Goal: Information Seeking & Learning: Find specific fact

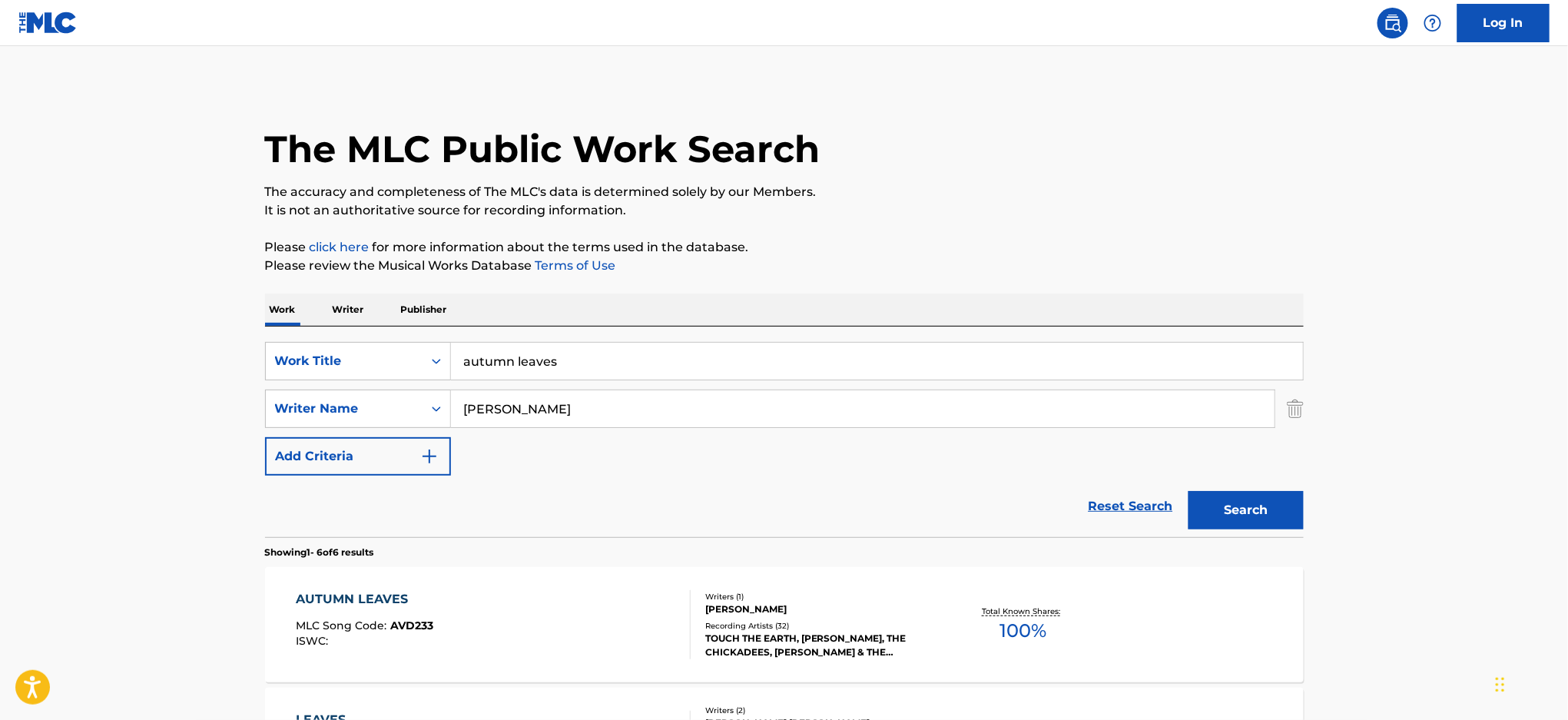
drag, startPoint x: 454, startPoint y: 362, endPoint x: 0, endPoint y: 278, distance: 461.7
click at [0, 278] on main "The MLC Public Work Search The accuracy and completeness of The MLC's data is d…" at bounding box center [784, 705] width 1568 height 1319
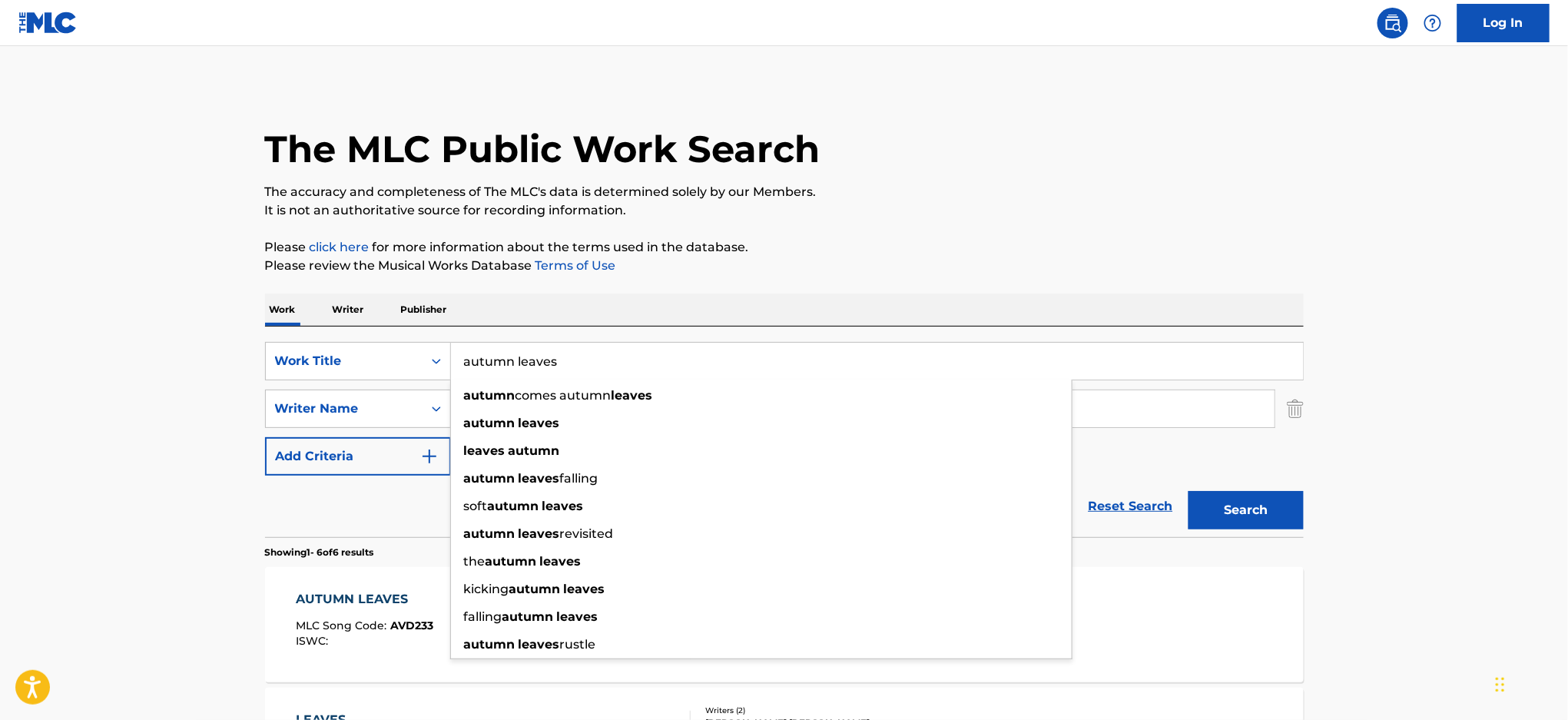
paste input "GUIDING LIGHT"
type input "GUIDING LIGHT"
click at [833, 243] on p "Please click here for more information about the terms used in the database." at bounding box center [784, 248] width 1039 height 19
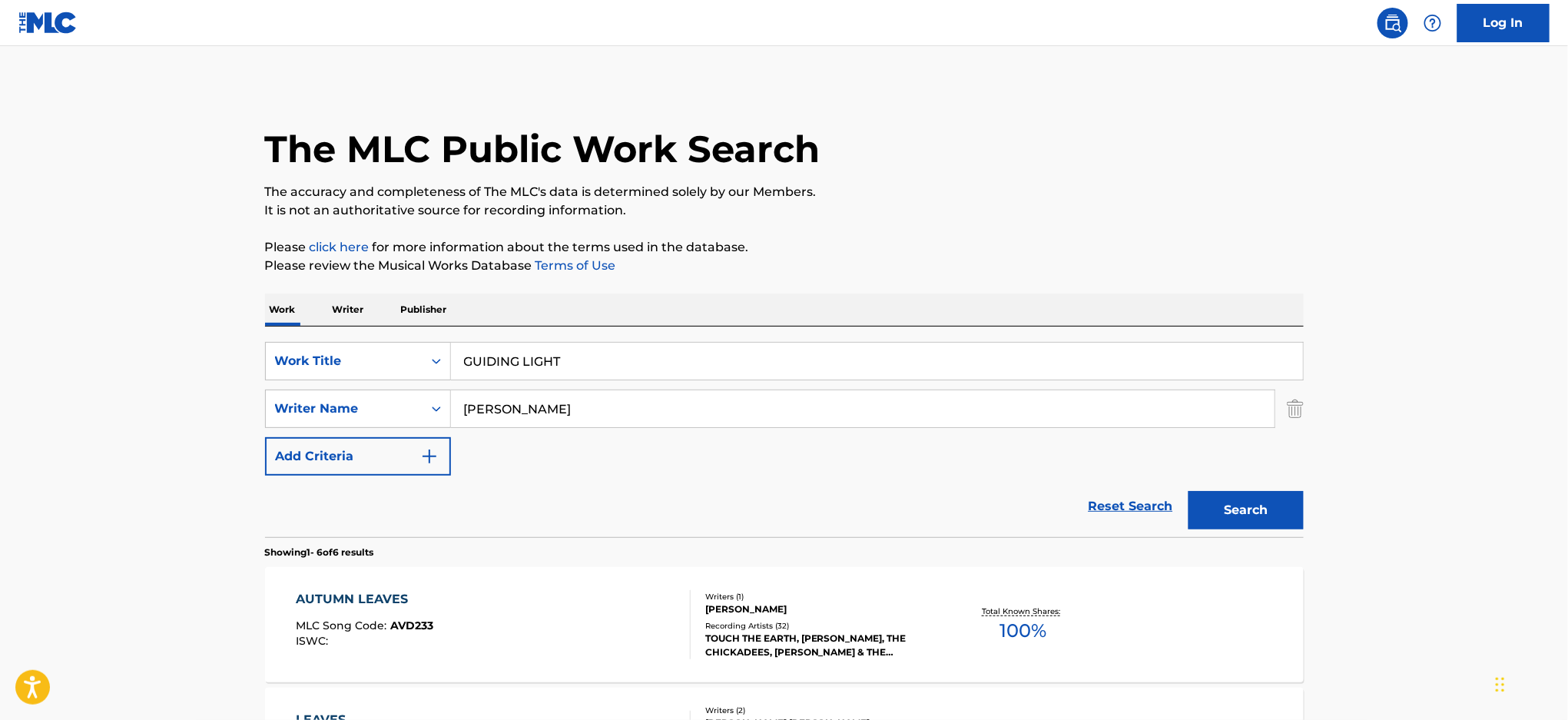
click at [248, 384] on div "The MLC Public Work Search The accuracy and completeness of The MLC's data is d…" at bounding box center [784, 721] width 1076 height 1273
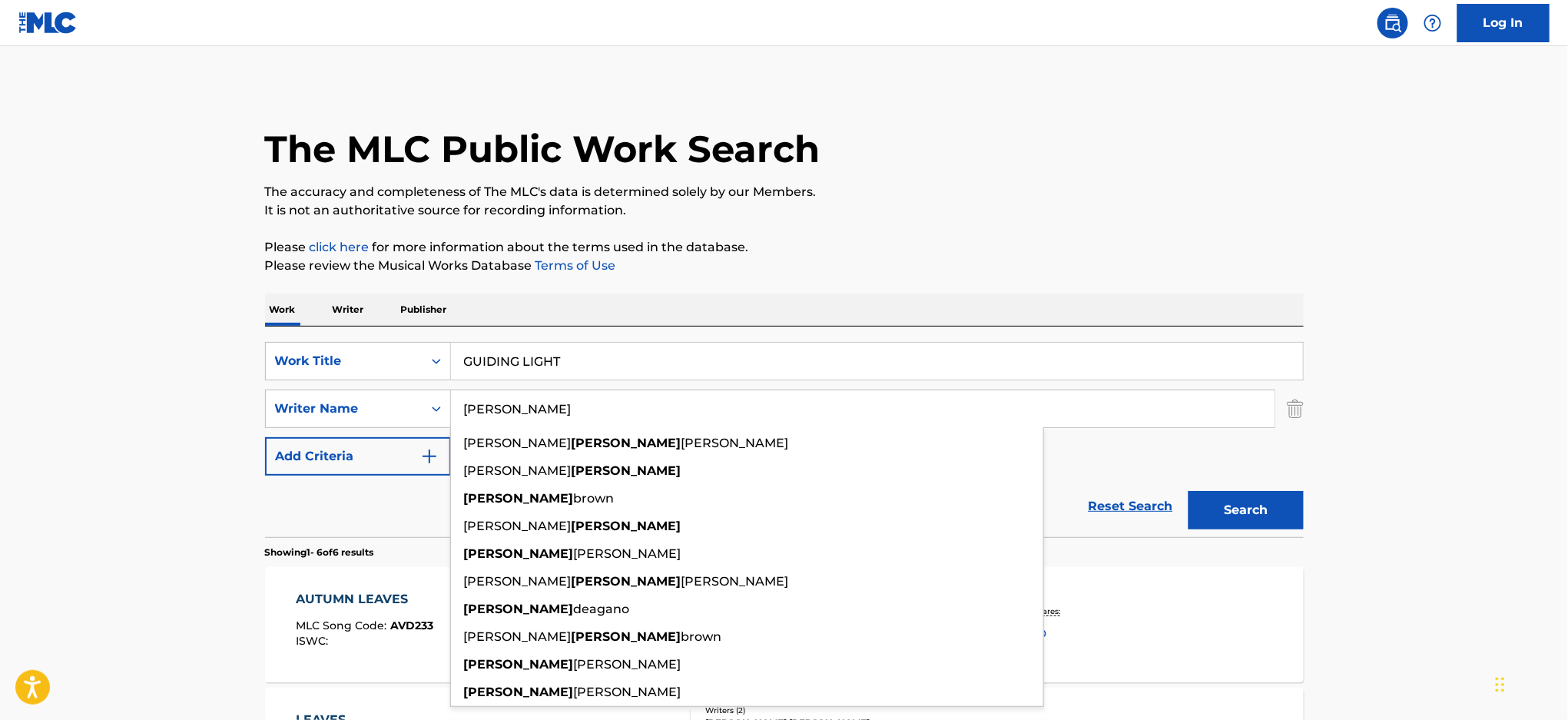
type input "[PERSON_NAME]"
click at [1189, 491] on button "Search" at bounding box center [1247, 510] width 115 height 39
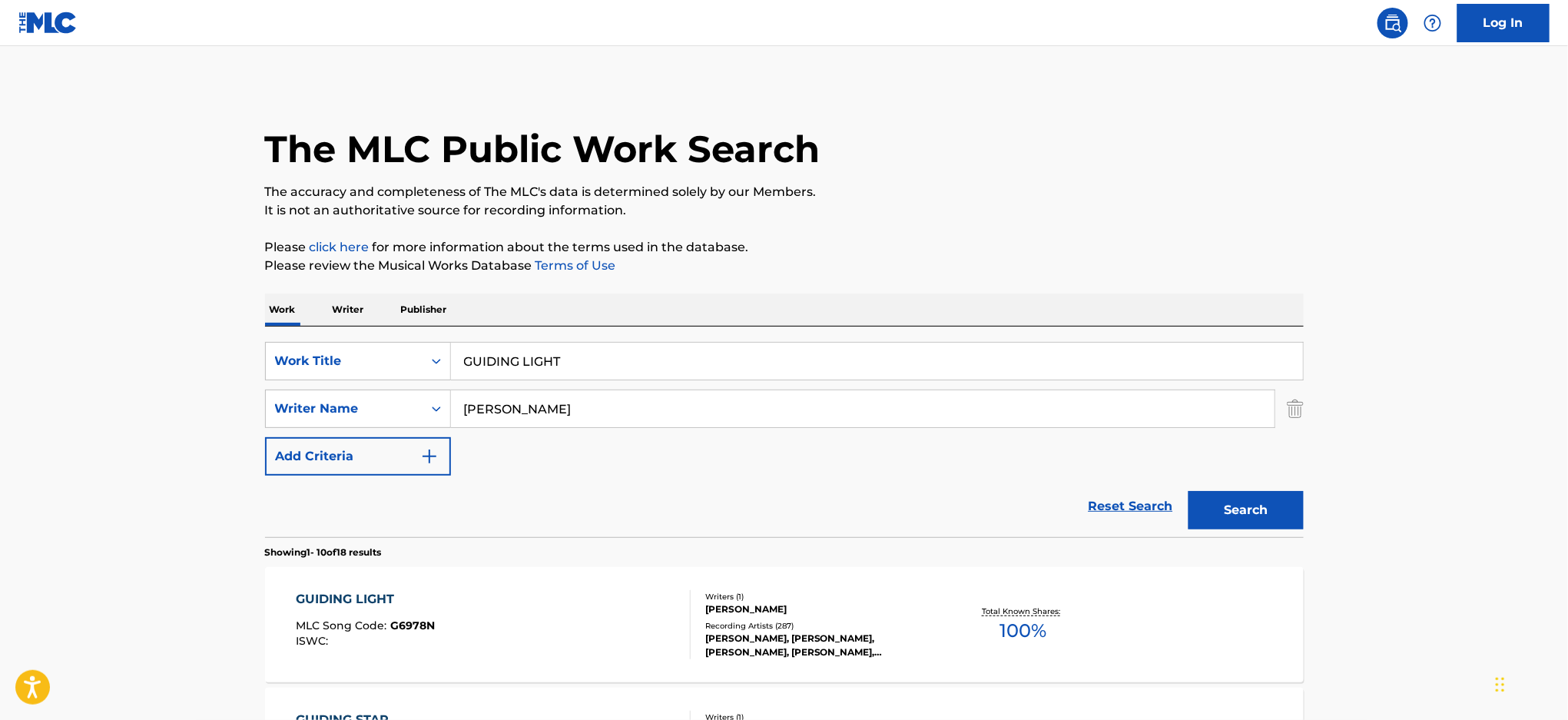
click at [943, 646] on div "Total Known Shares: 100 %" at bounding box center [1024, 625] width 173 height 47
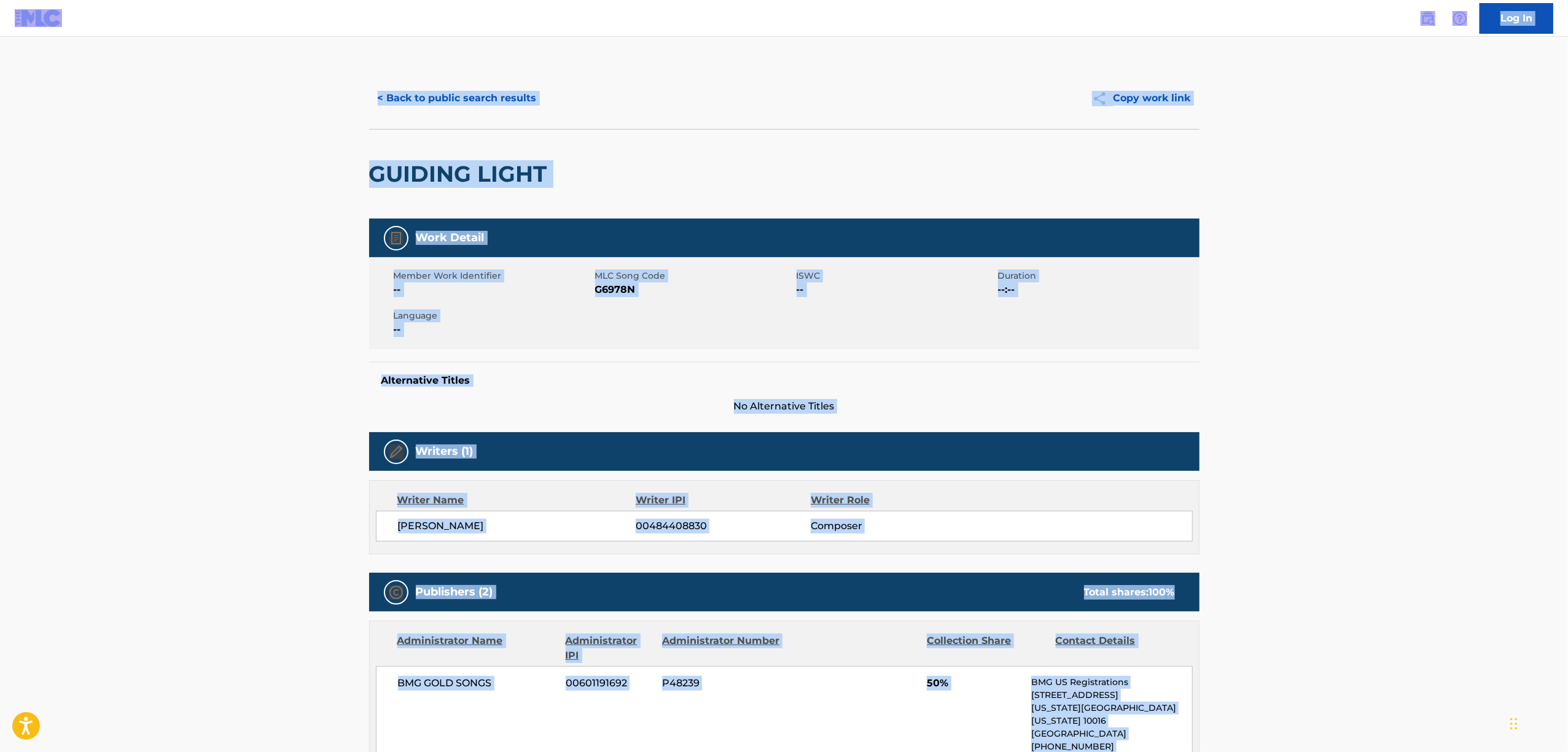
click at [514, 98] on button "< Back to public search results" at bounding box center [457, 98] width 176 height 31
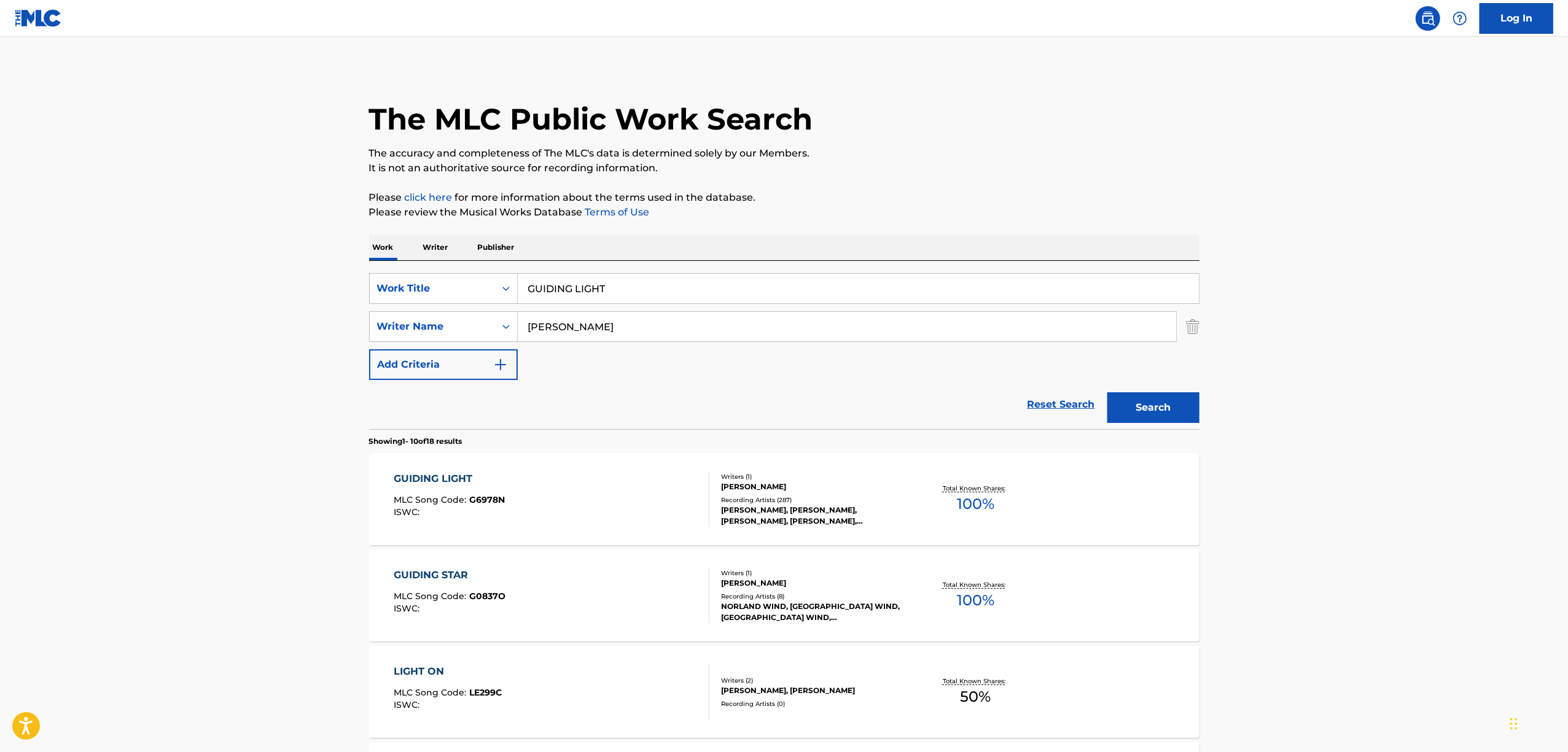
drag, startPoint x: 644, startPoint y: 286, endPoint x: 249, endPoint y: 231, distance: 398.8
click at [249, 231] on main "The MLC Public Work Search The accuracy and completeness of The MLC's data is d…" at bounding box center [784, 760] width 1568 height 1445
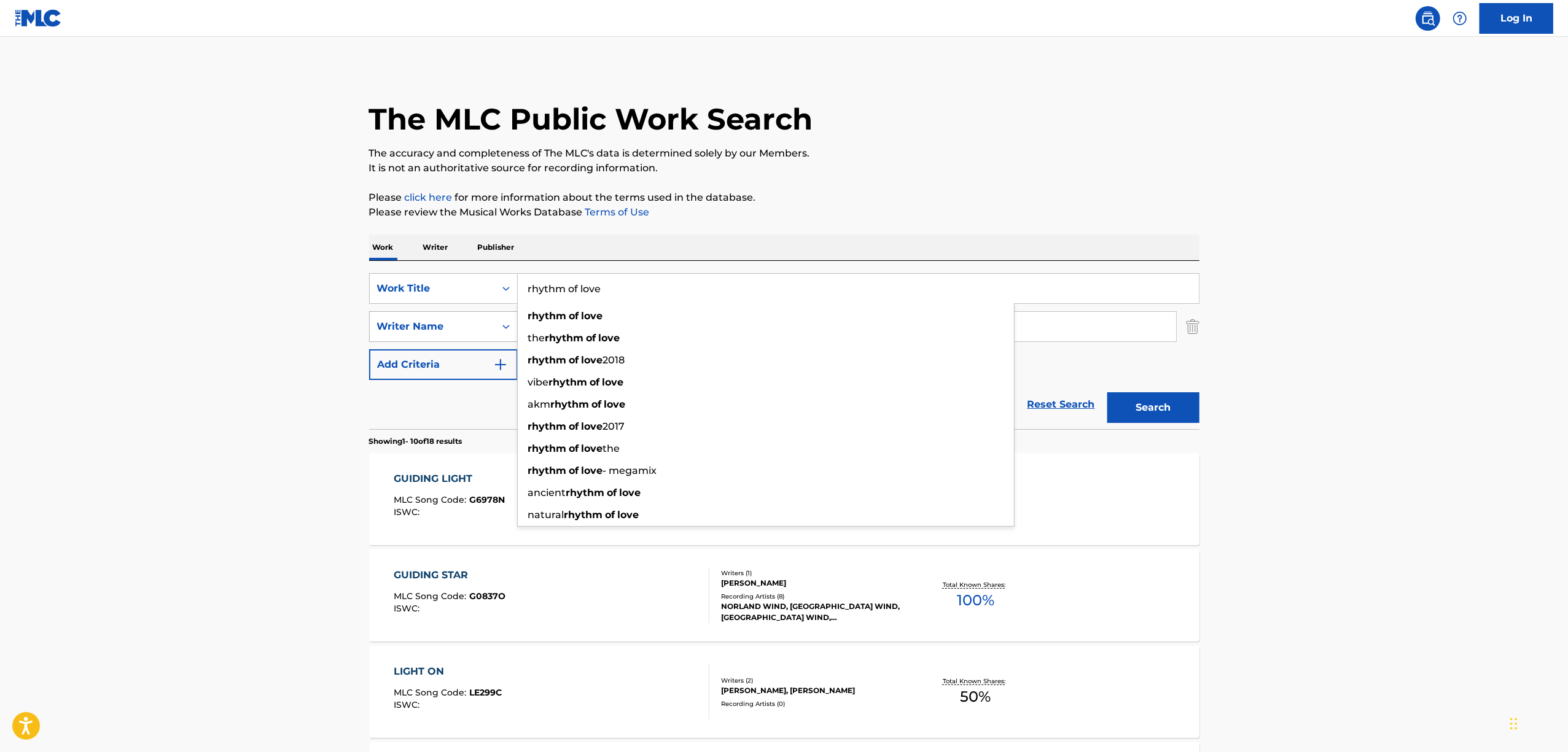
type input "rhythm of love"
click at [254, 305] on main "The MLC Public Work Search The accuracy and completeness of The MLC's data is d…" at bounding box center [784, 760] width 1568 height 1445
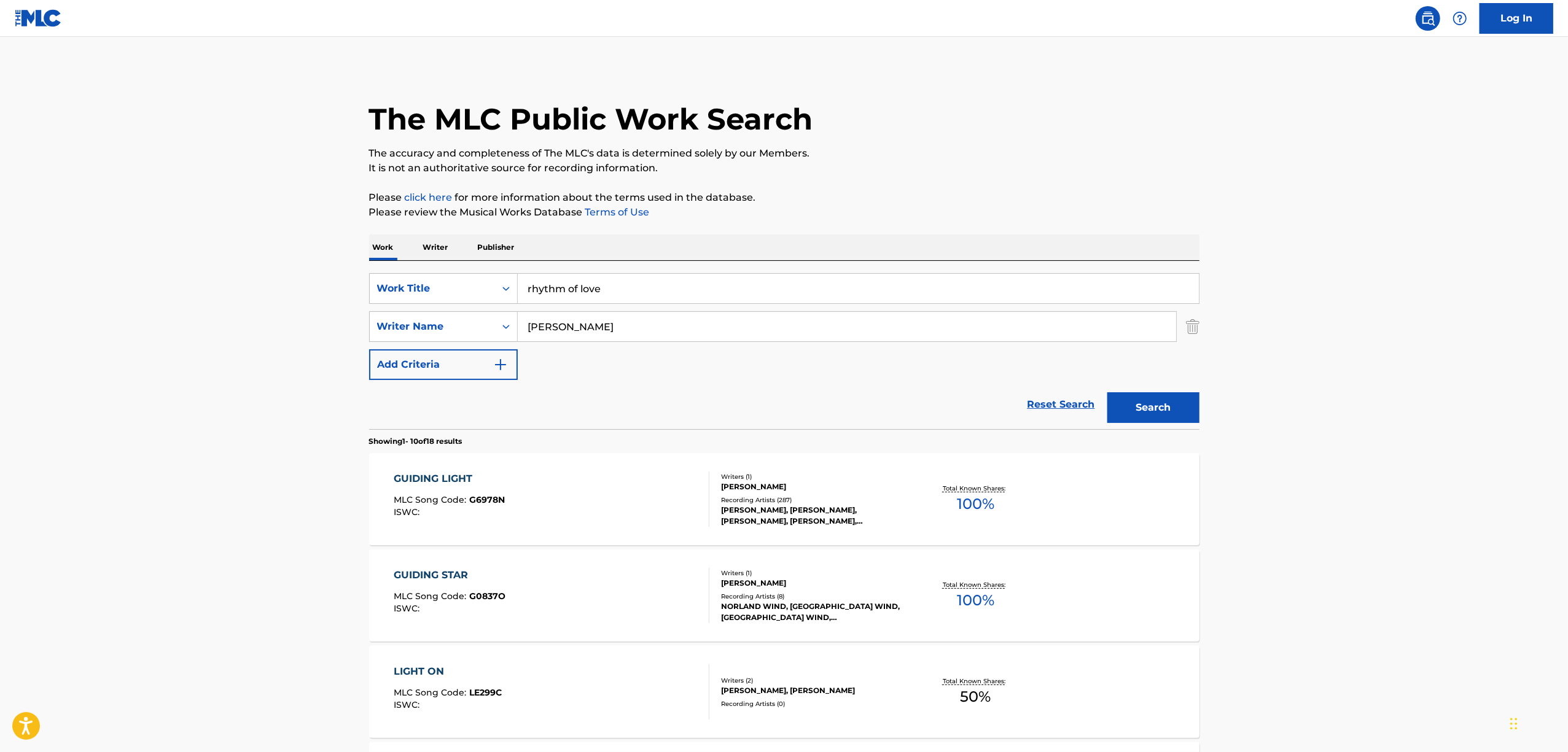
drag, startPoint x: 885, startPoint y: 316, endPoint x: 591, endPoint y: 317, distance: 294.0
click at [591, 317] on input "[PERSON_NAME]" at bounding box center [847, 326] width 659 height 29
type input "v"
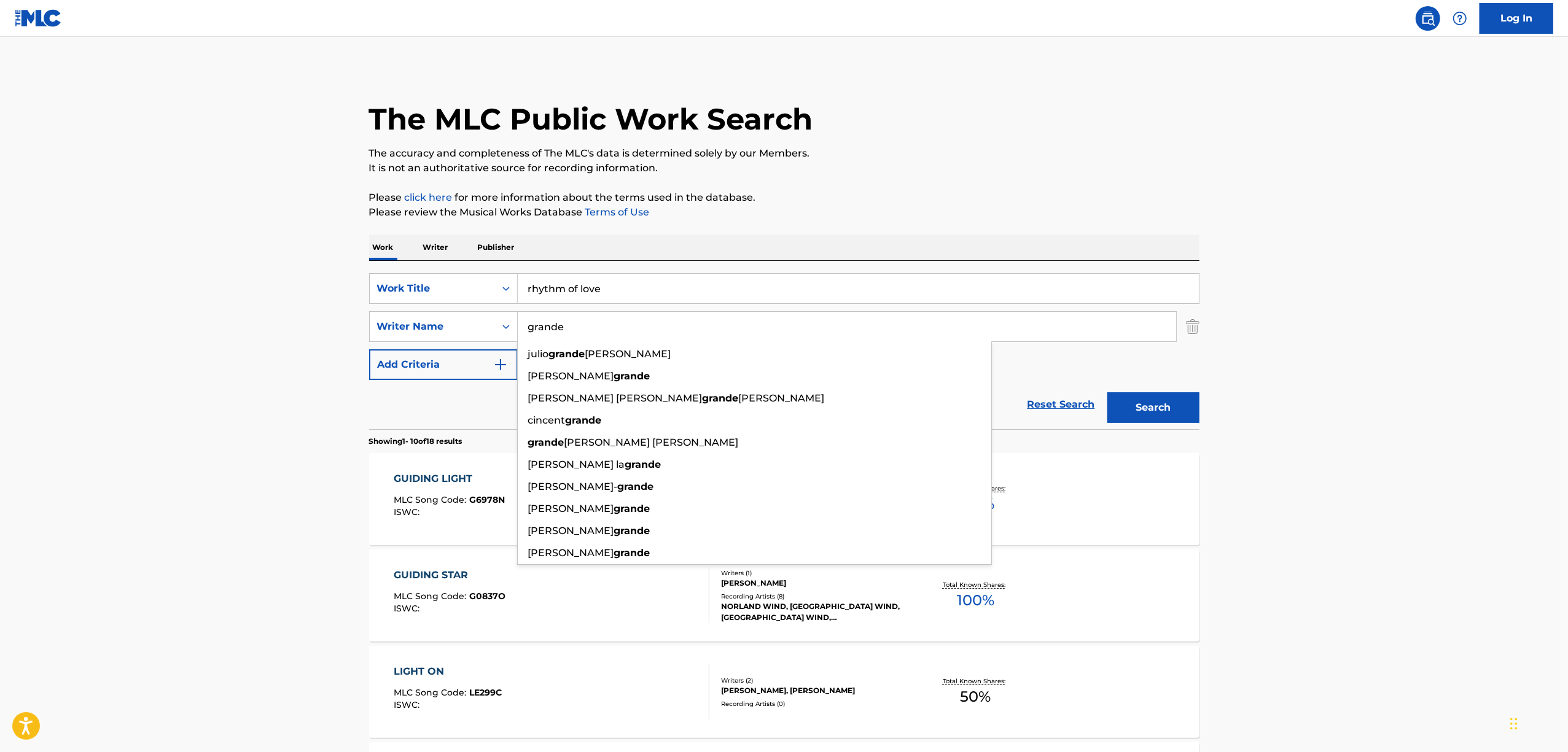
click at [1107, 392] on button "Search" at bounding box center [1153, 408] width 92 height 31
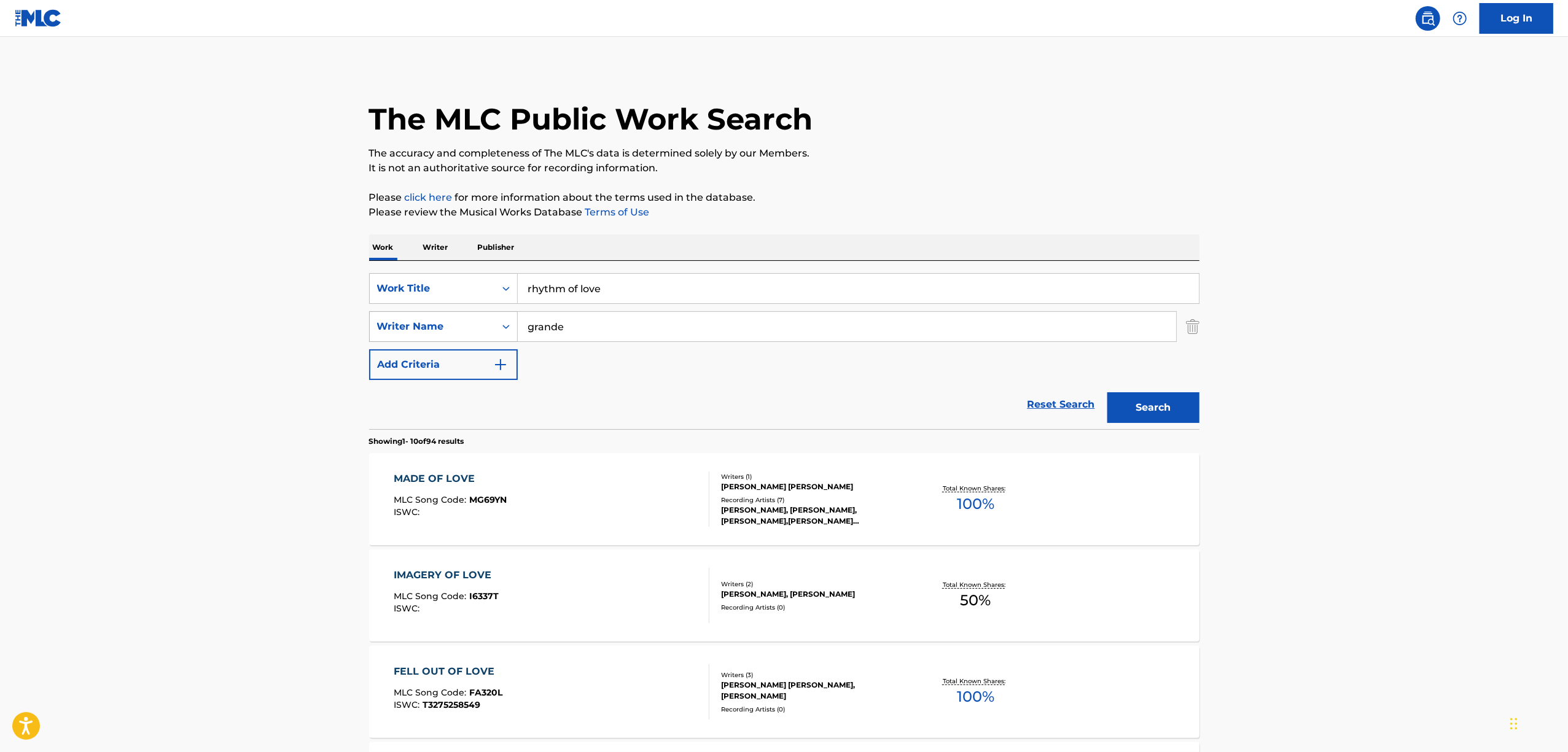
drag, startPoint x: 589, startPoint y: 329, endPoint x: 425, endPoint y: 329, distance: 164.0
click at [454, 330] on div "SearchWithCriteria5de55879-19a5-4180-84bf-4c854b5bbcaa Writer Name grande" at bounding box center [785, 326] width 831 height 31
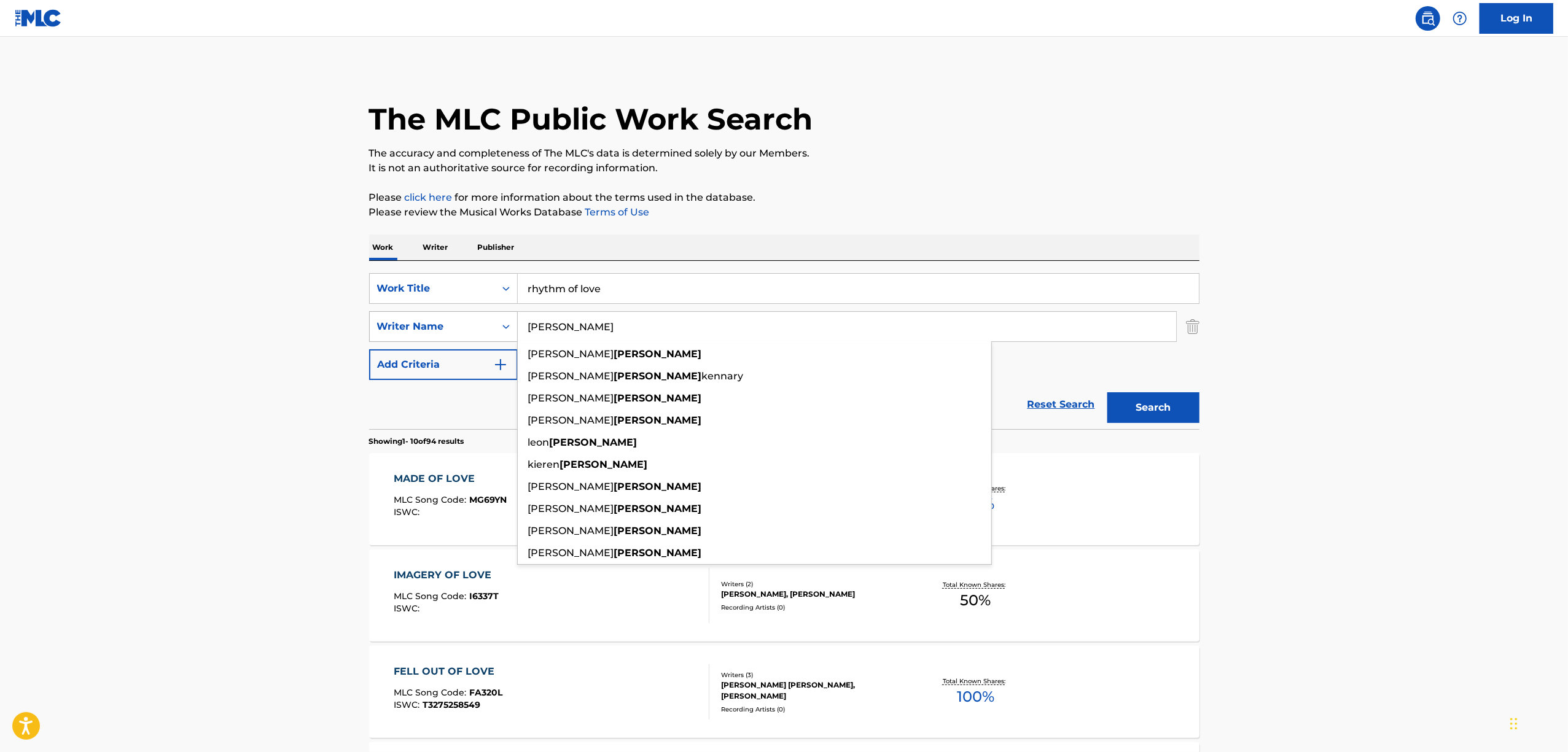
type input "[PERSON_NAME]"
click at [1107, 392] on button "Search" at bounding box center [1153, 408] width 92 height 31
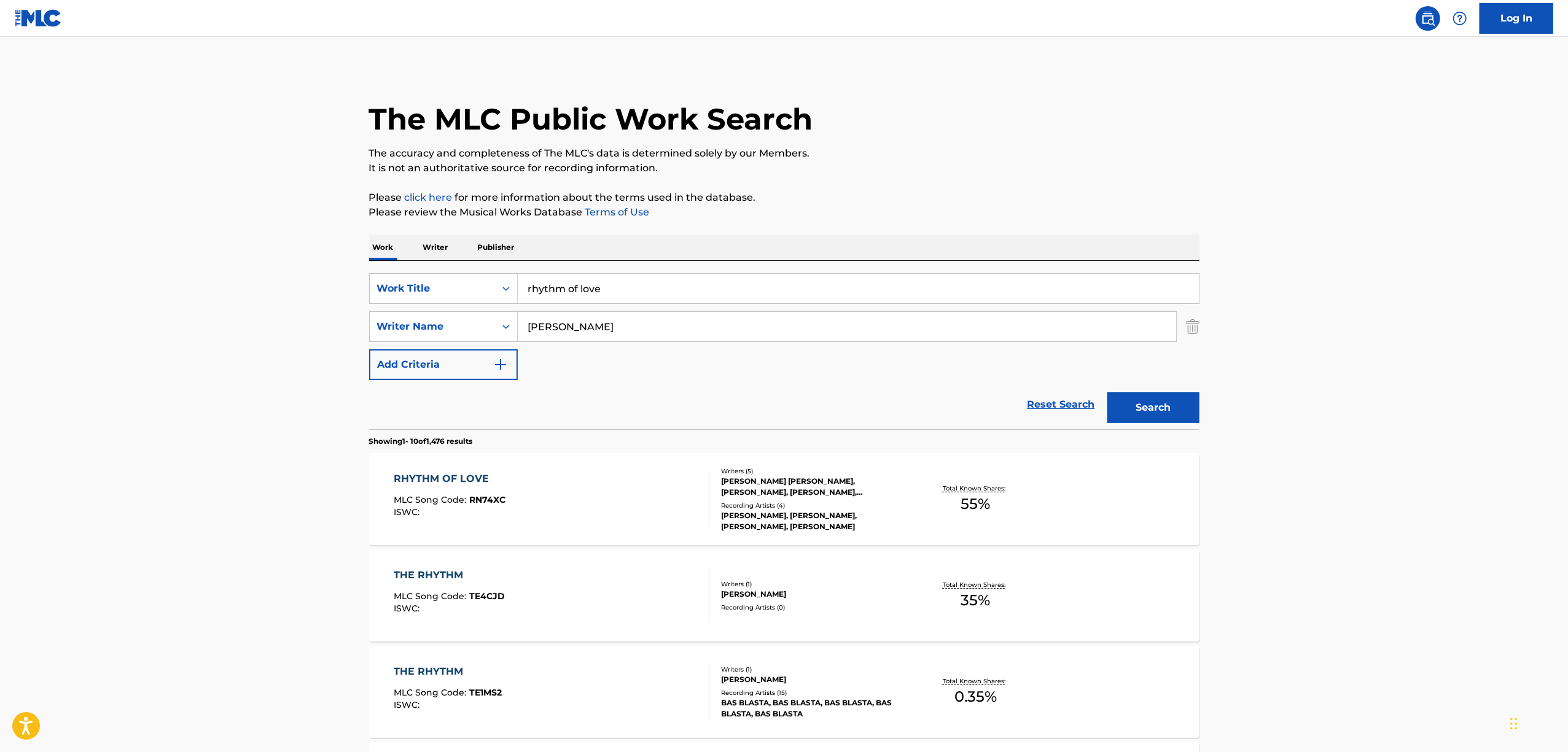
click at [625, 506] on div "RHYTHM OF LOVE MLC Song Code : RN74XC ISWC :" at bounding box center [552, 499] width 316 height 55
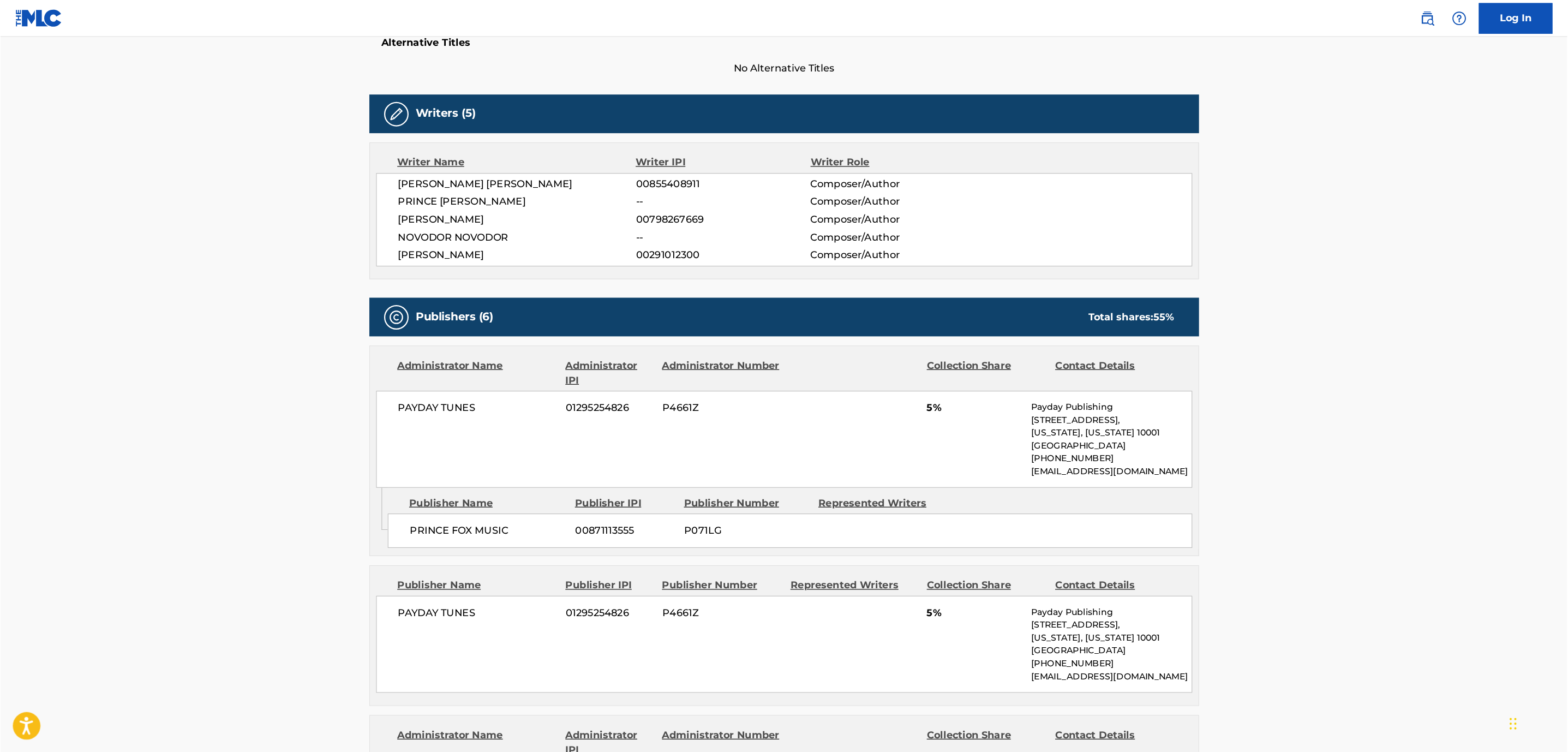
scroll to position [300, 0]
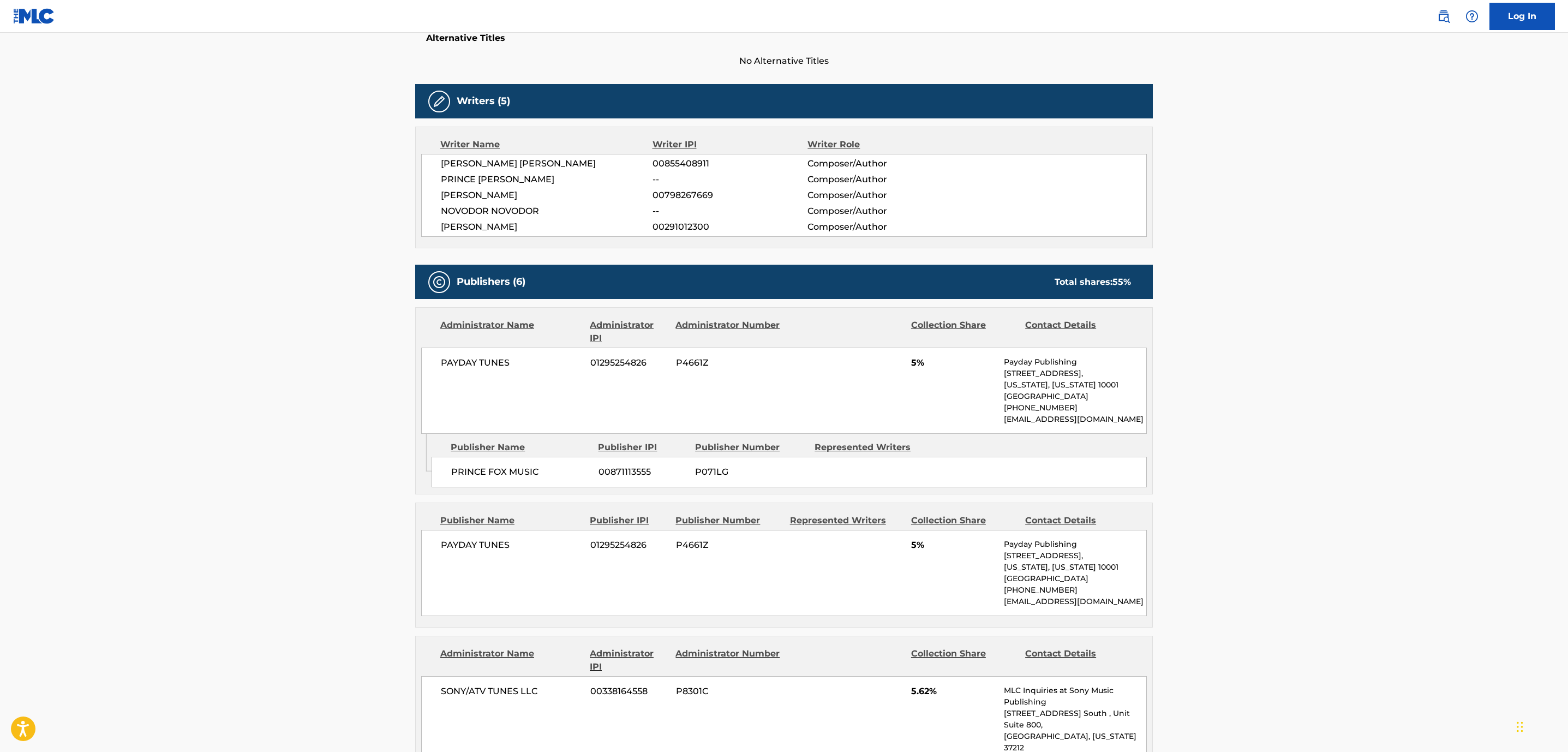
click at [444, 55] on span "No Alternative Titles" at bounding box center [784, 61] width 738 height 13
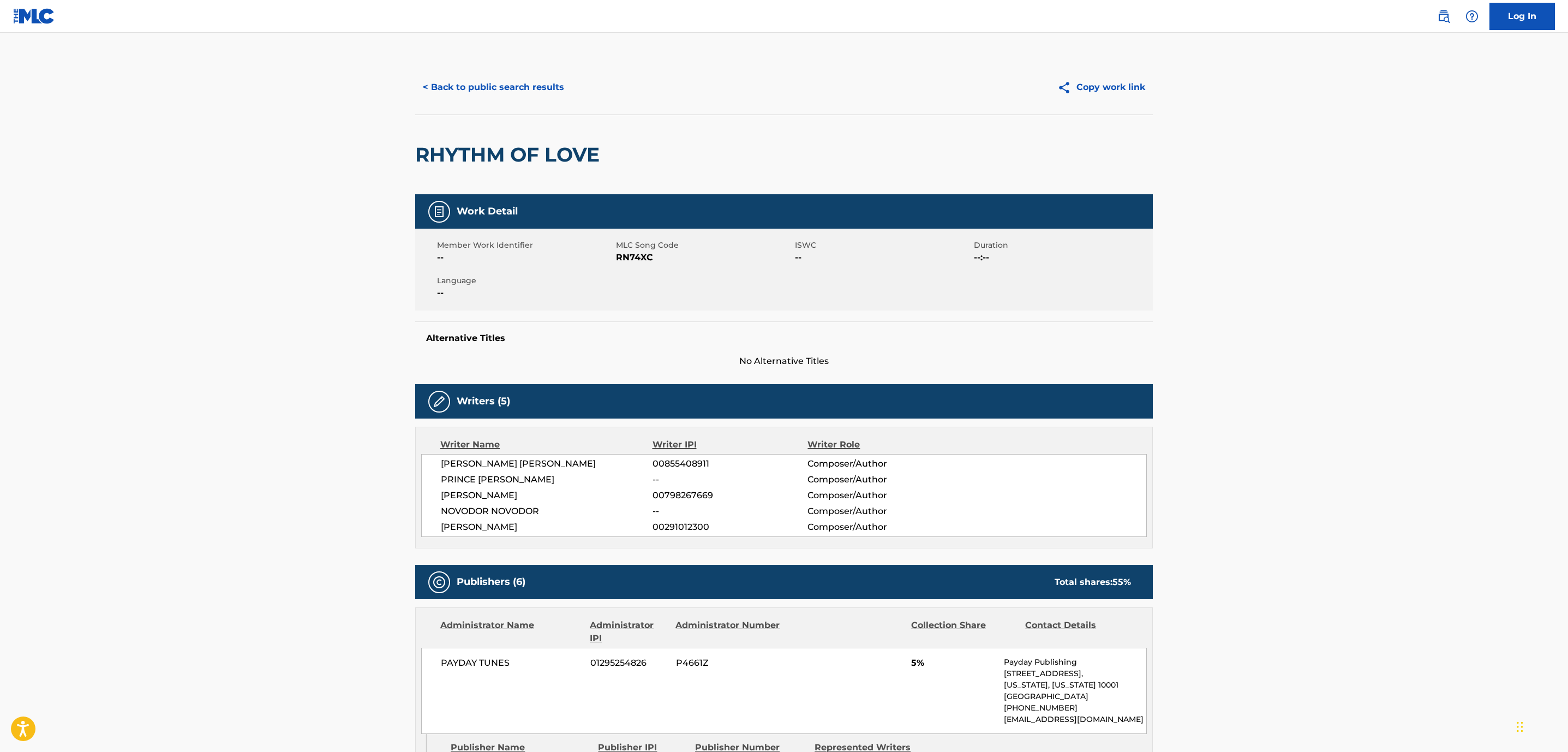
click at [471, 83] on button "< Back to public search results" at bounding box center [493, 87] width 156 height 27
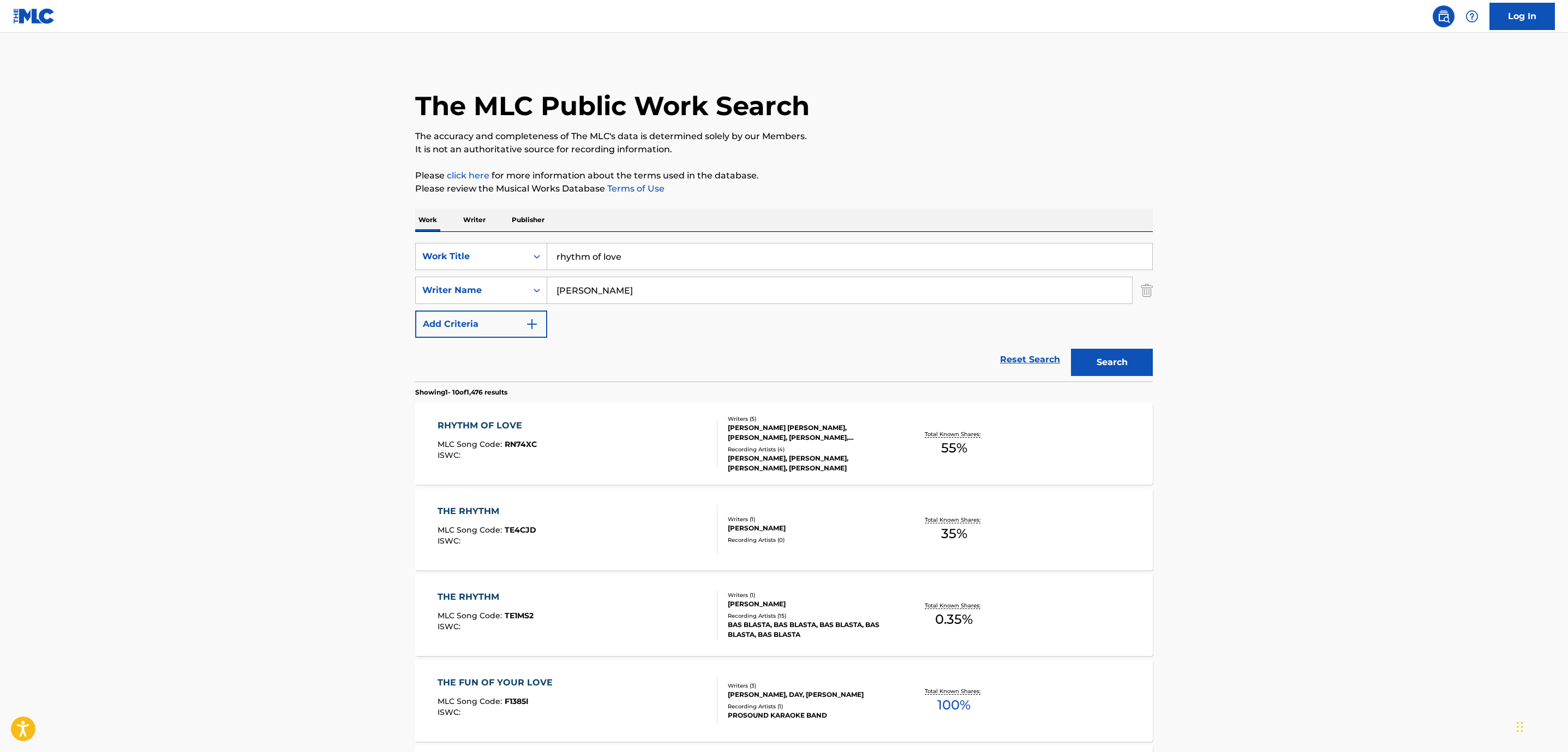
click at [609, 451] on div "RHYTHM OF LOVE MLC Song Code : RN74XC ISWC :" at bounding box center [578, 443] width 281 height 49
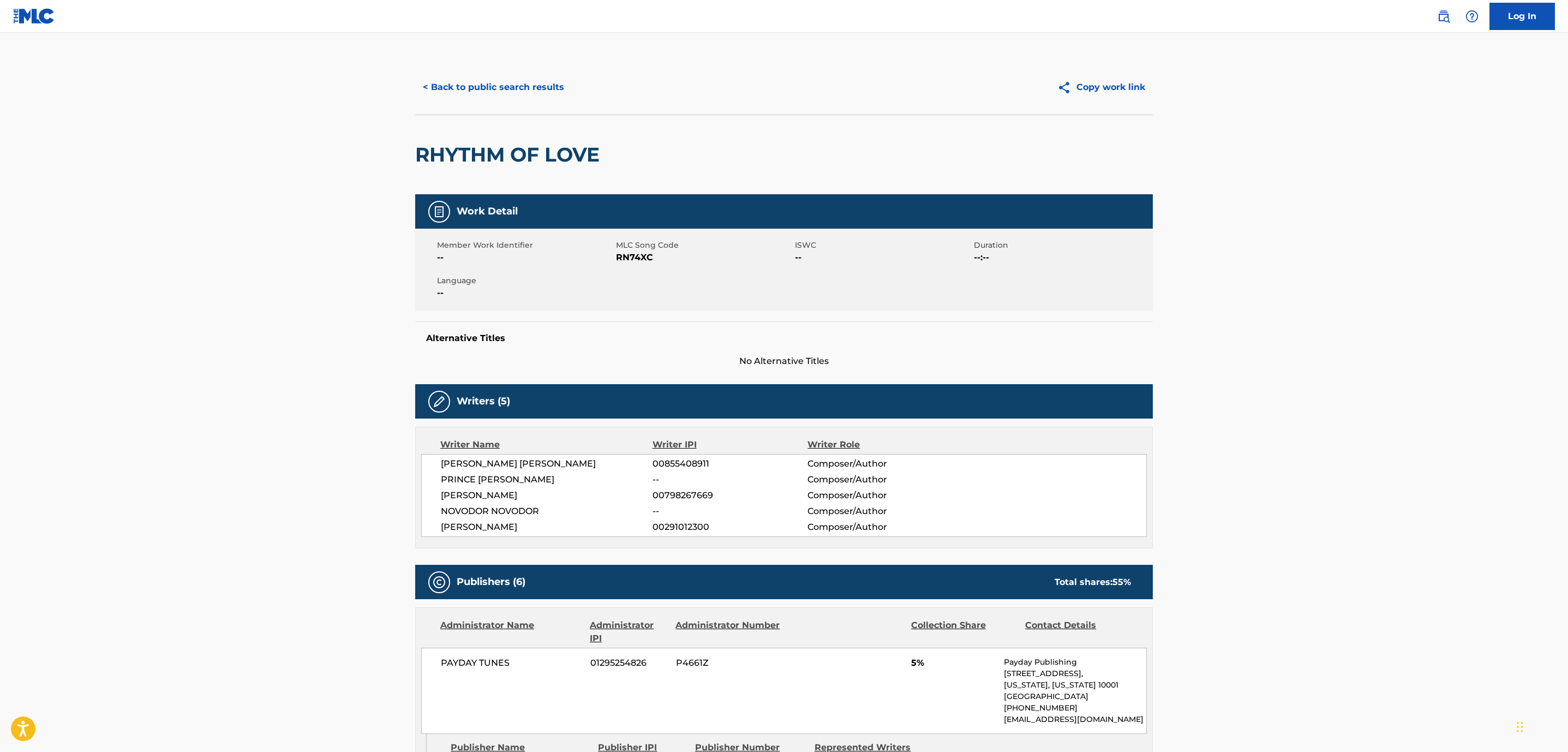
click at [519, 100] on button "< Back to public search results" at bounding box center [493, 87] width 156 height 27
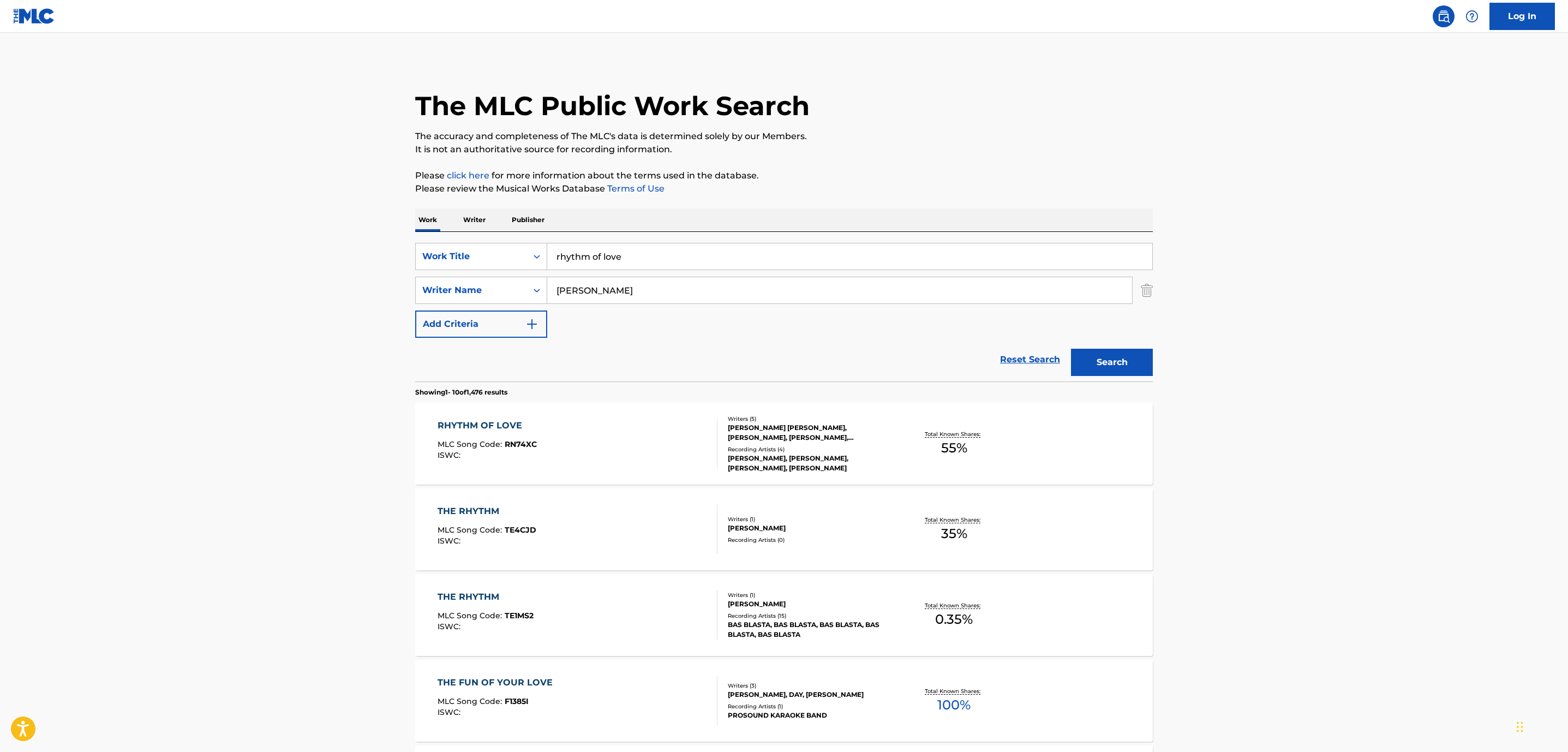
drag, startPoint x: 634, startPoint y: 249, endPoint x: 169, endPoint y: 230, distance: 465.4
click at [169, 230] on main "The MLC Public Work Search The accuracy and completeness of The MLC's data is d…" at bounding box center [784, 675] width 1568 height 1285
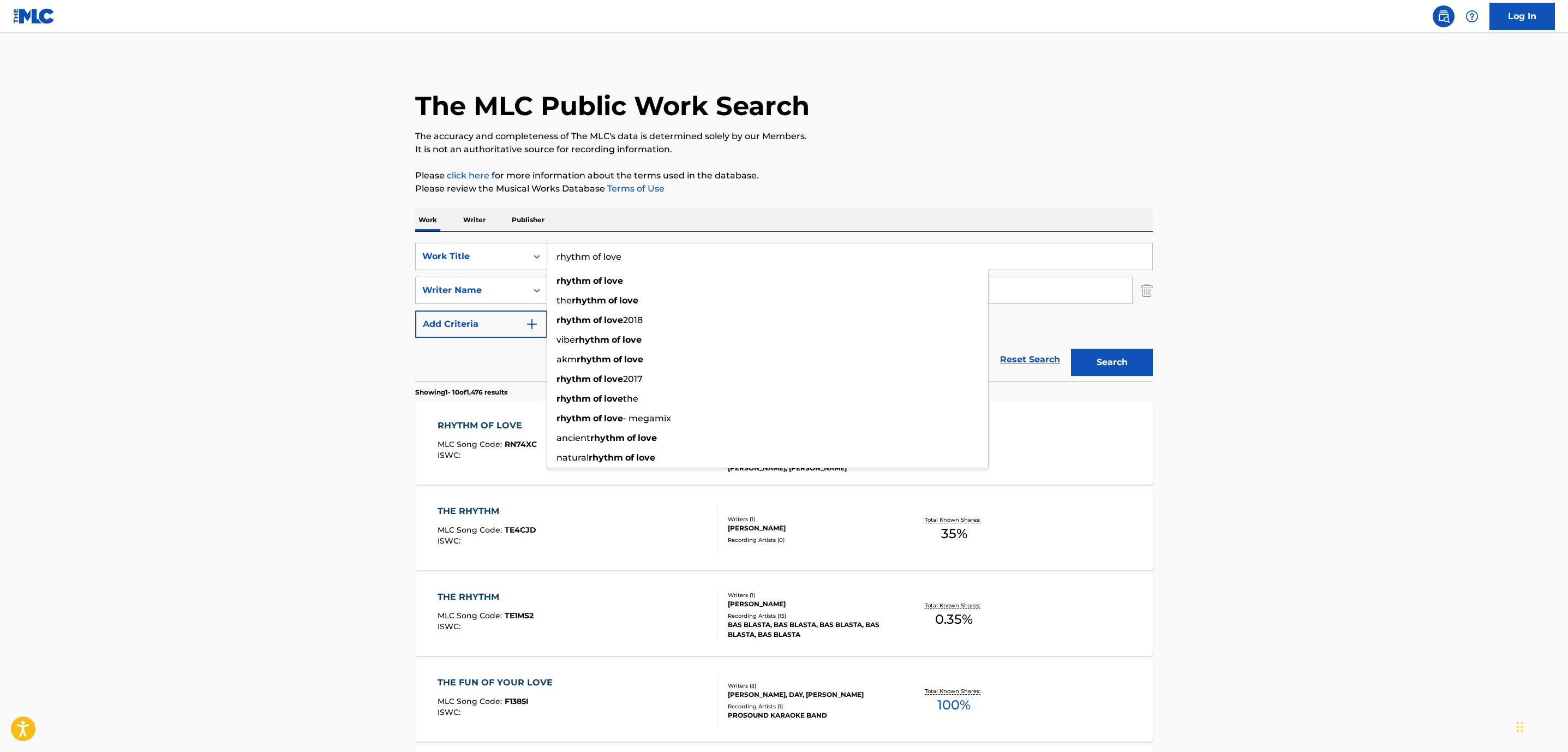
paste input "lucid"
type input "lucid"
click at [779, 192] on p "Please review the Musical Works Database Terms of Use" at bounding box center [784, 189] width 738 height 13
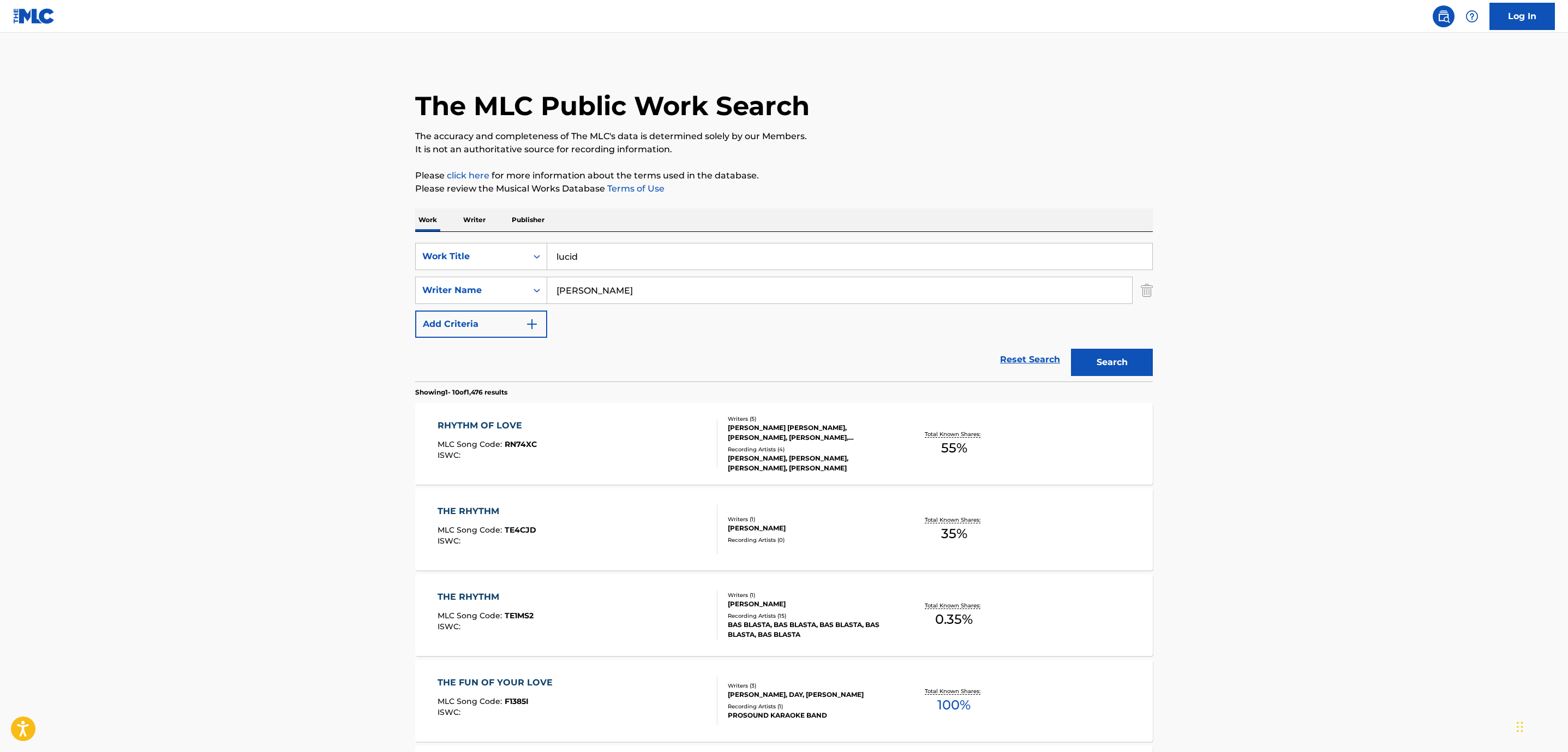
drag, startPoint x: 562, startPoint y: 292, endPoint x: 305, endPoint y: 278, distance: 257.4
click at [305, 278] on main "The MLC Public Work Search The accuracy and completeness of The MLC's data is d…" at bounding box center [784, 675] width 1568 height 1285
type input "[PERSON_NAME]"
click at [1071, 349] on button "Search" at bounding box center [1111, 362] width 82 height 27
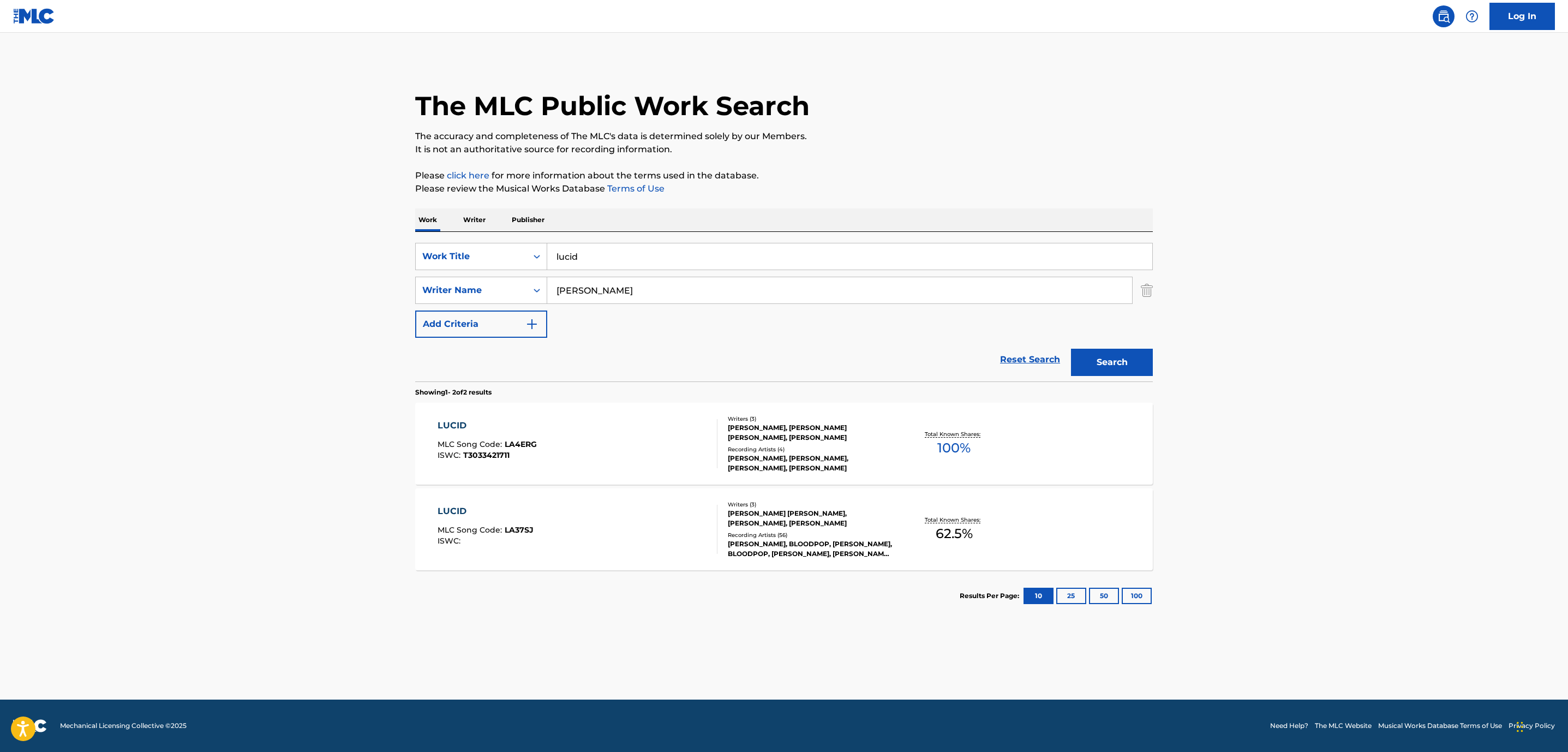
click at [660, 457] on div "LUCID MLC Song Code : LA4ERG ISWC : T3033421711" at bounding box center [578, 443] width 281 height 49
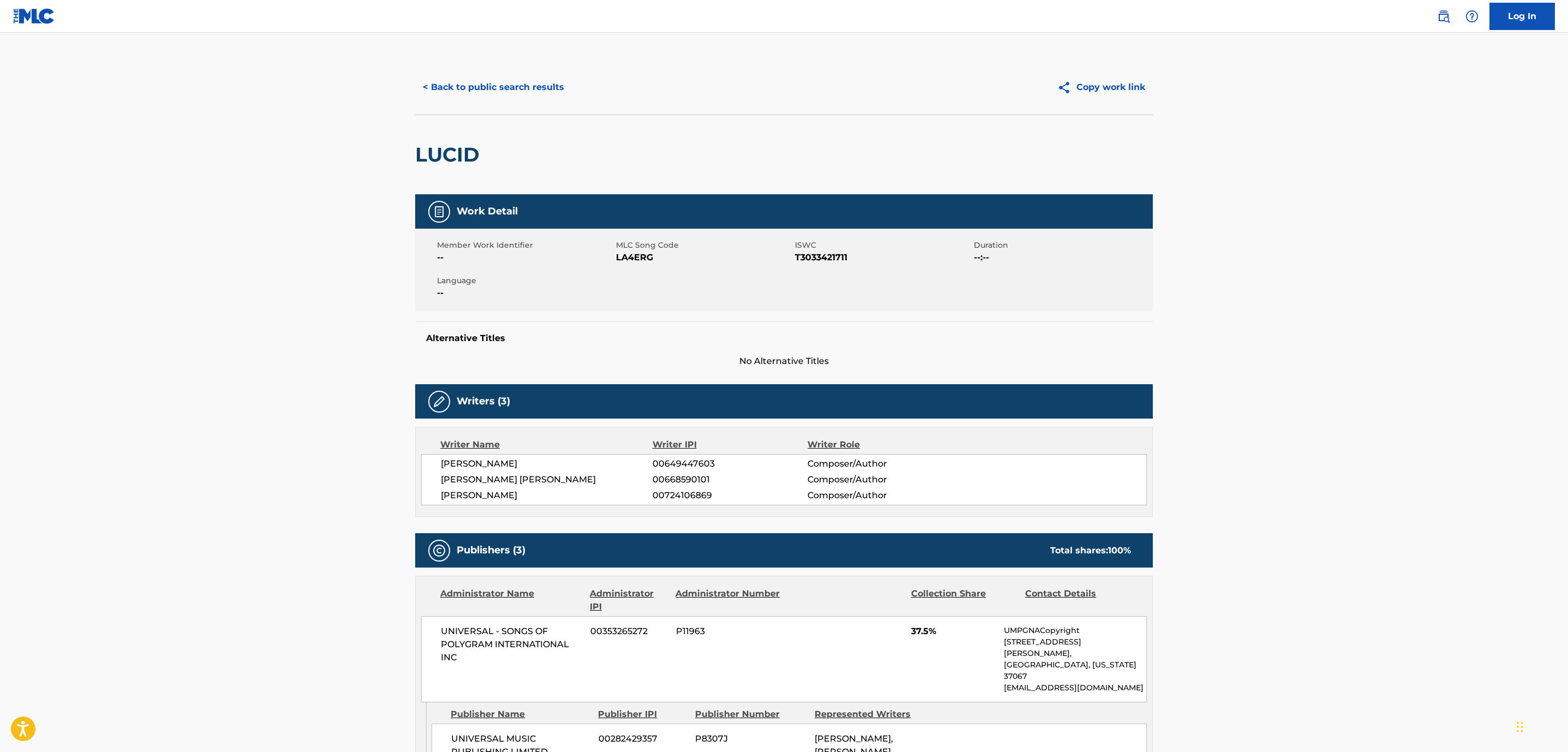
click at [567, 96] on button "< Back to public search results" at bounding box center [493, 87] width 156 height 27
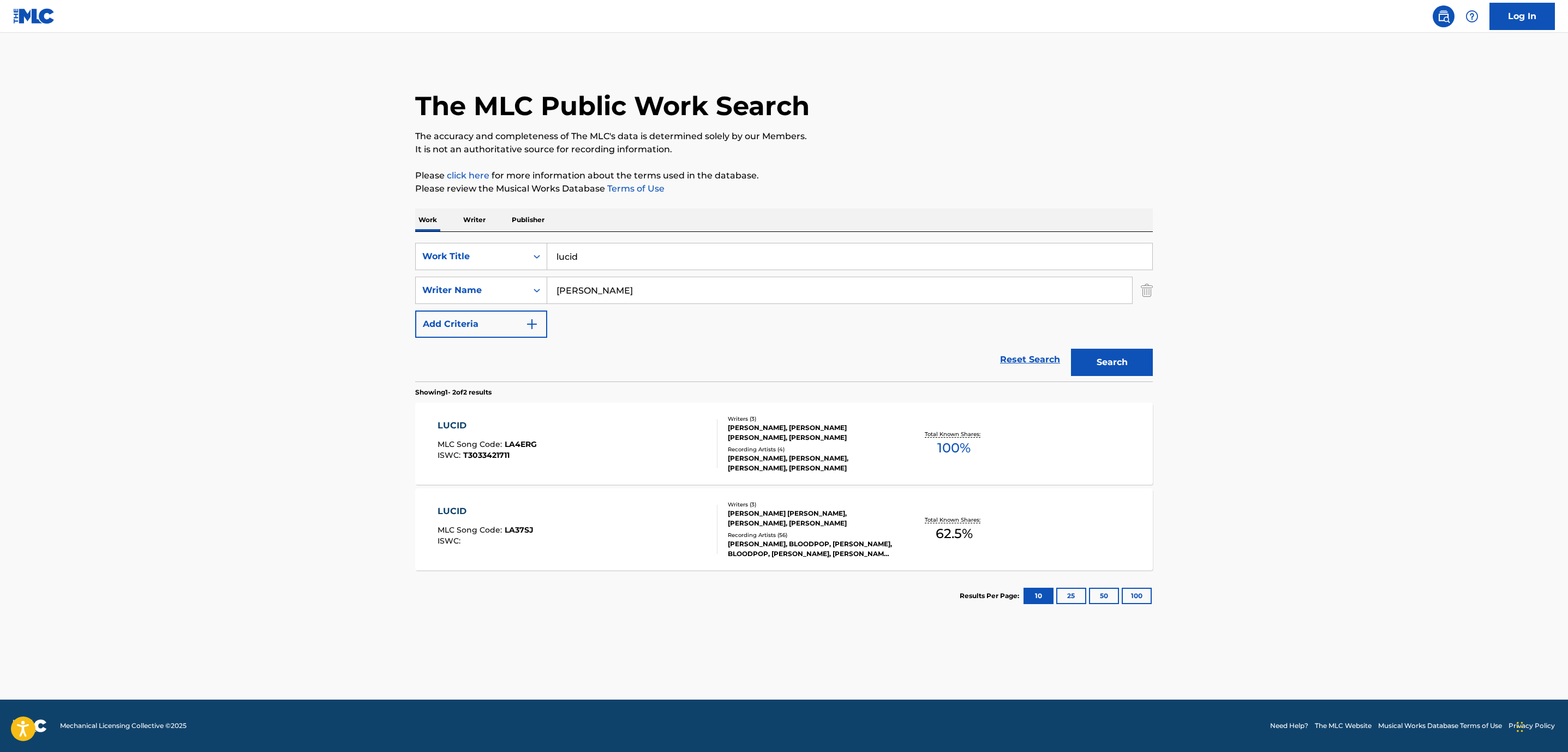
drag, startPoint x: 629, startPoint y: 256, endPoint x: 392, endPoint y: 259, distance: 237.0
click at [392, 259] on main "The MLC Public Work Search The accuracy and completeness of The MLC's data is d…" at bounding box center [784, 366] width 1568 height 667
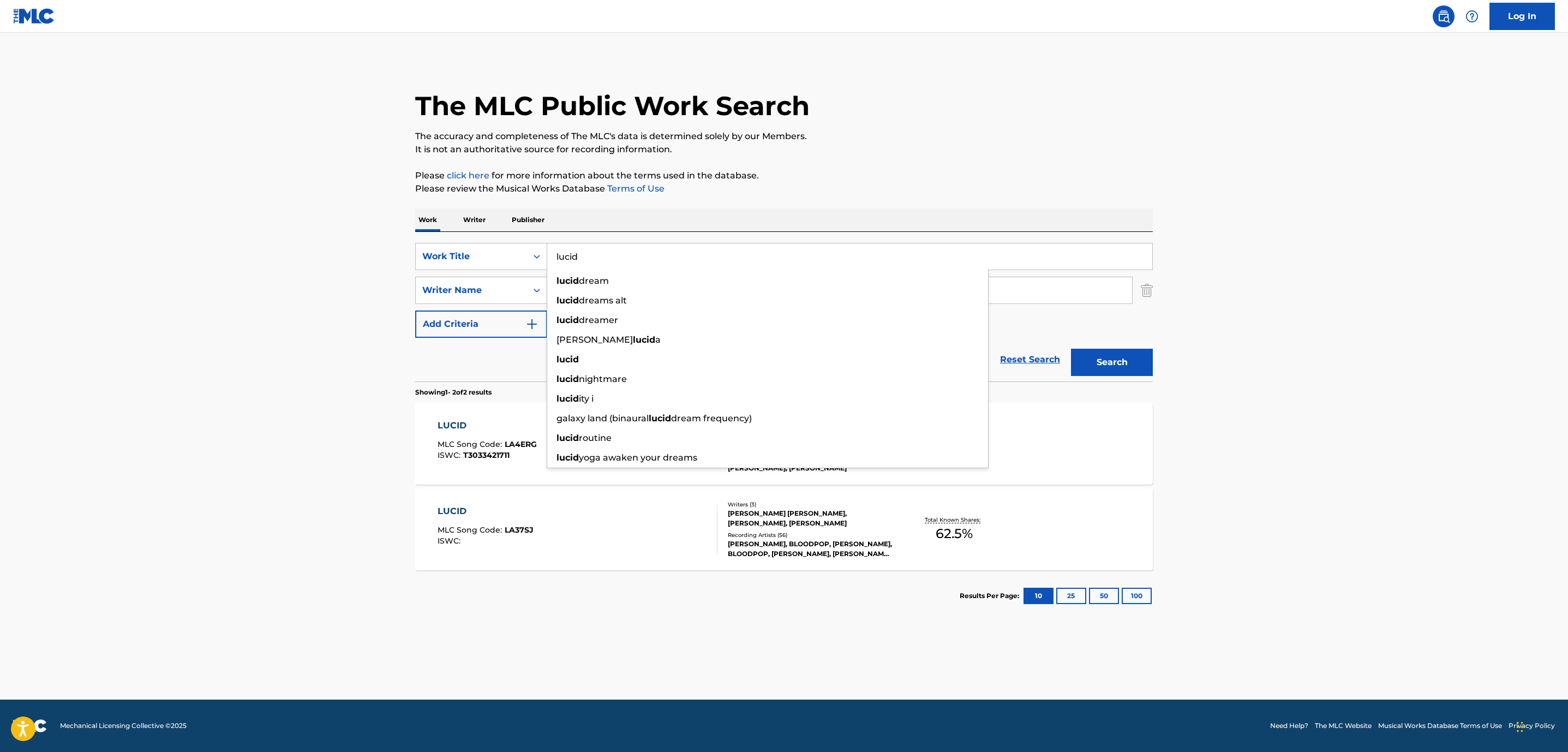
paste input "all i can take"
type input "all i can take"
click at [267, 359] on main "The MLC Public Work Search The accuracy and completeness of The MLC's data is d…" at bounding box center [784, 366] width 1568 height 667
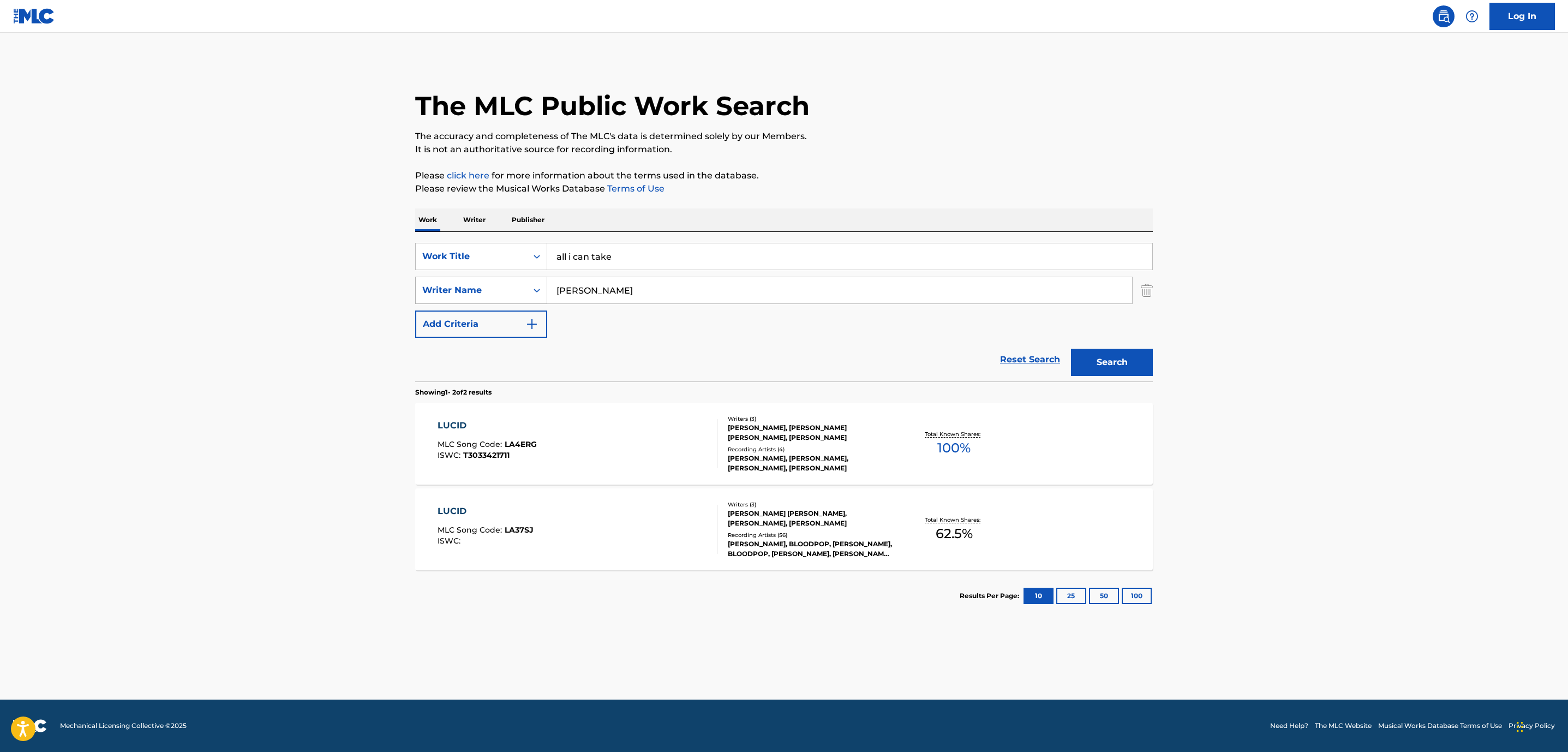
drag, startPoint x: 631, startPoint y: 287, endPoint x: 542, endPoint y: 287, distance: 89.0
click at [542, 287] on div "SearchWithCriteria5de55879-19a5-4180-84bf-4c854b5bbcaa Writer Name [PERSON_NAME]" at bounding box center [784, 290] width 738 height 27
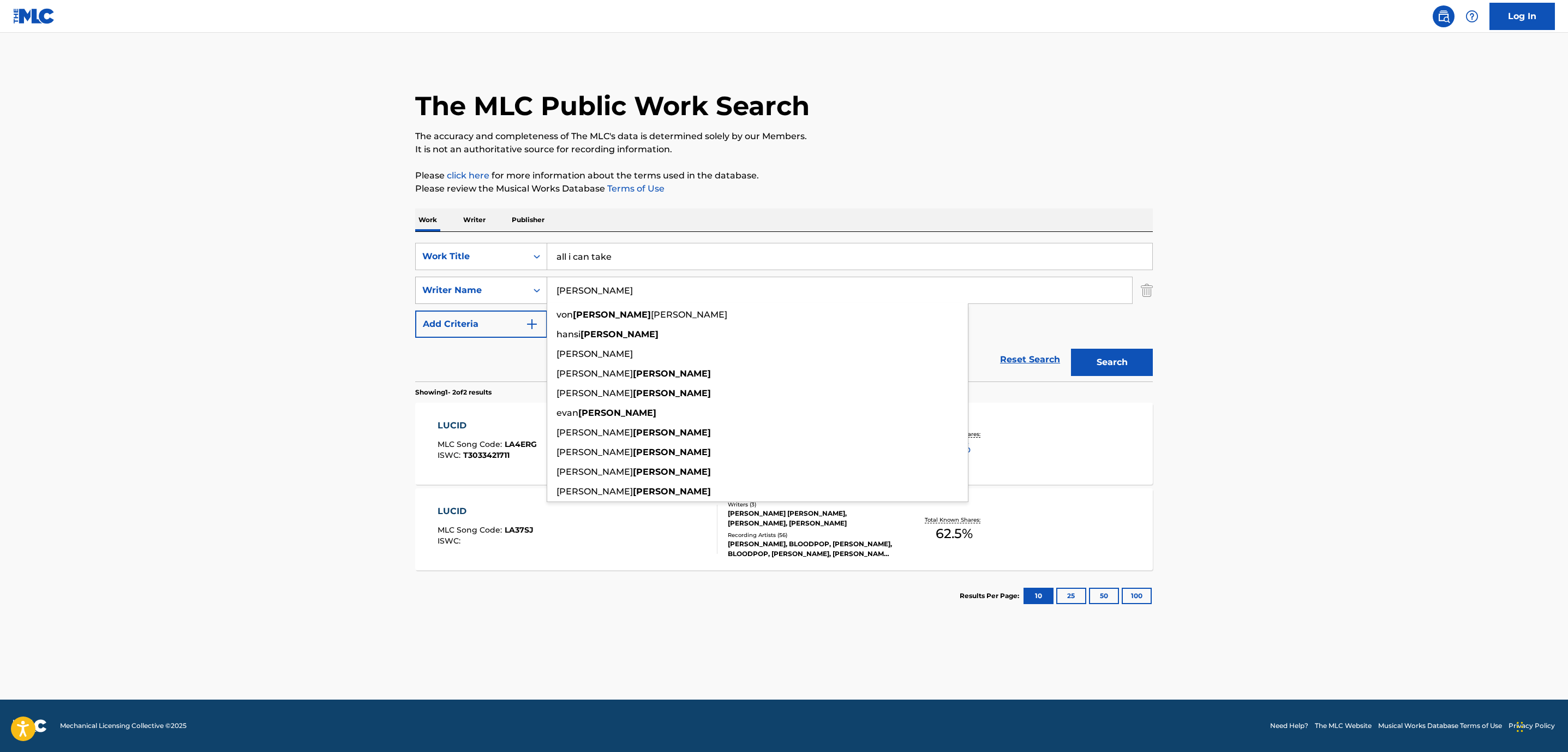
type input "[PERSON_NAME]"
click at [1071, 349] on button "Search" at bounding box center [1111, 362] width 82 height 27
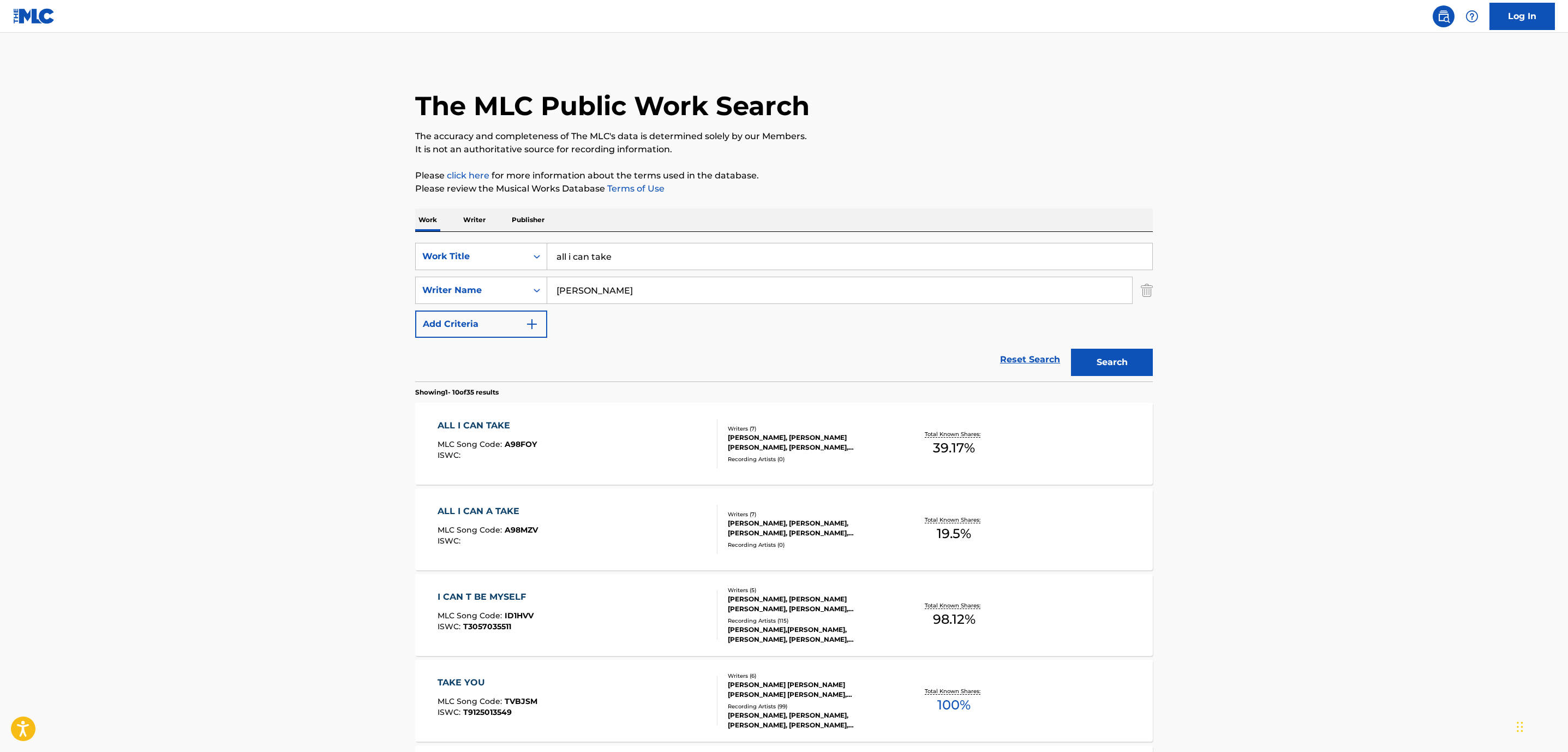
click at [556, 433] on div "ALL I CAN TAKE MLC Song Code : A98FOY ISWC :" at bounding box center [578, 443] width 281 height 49
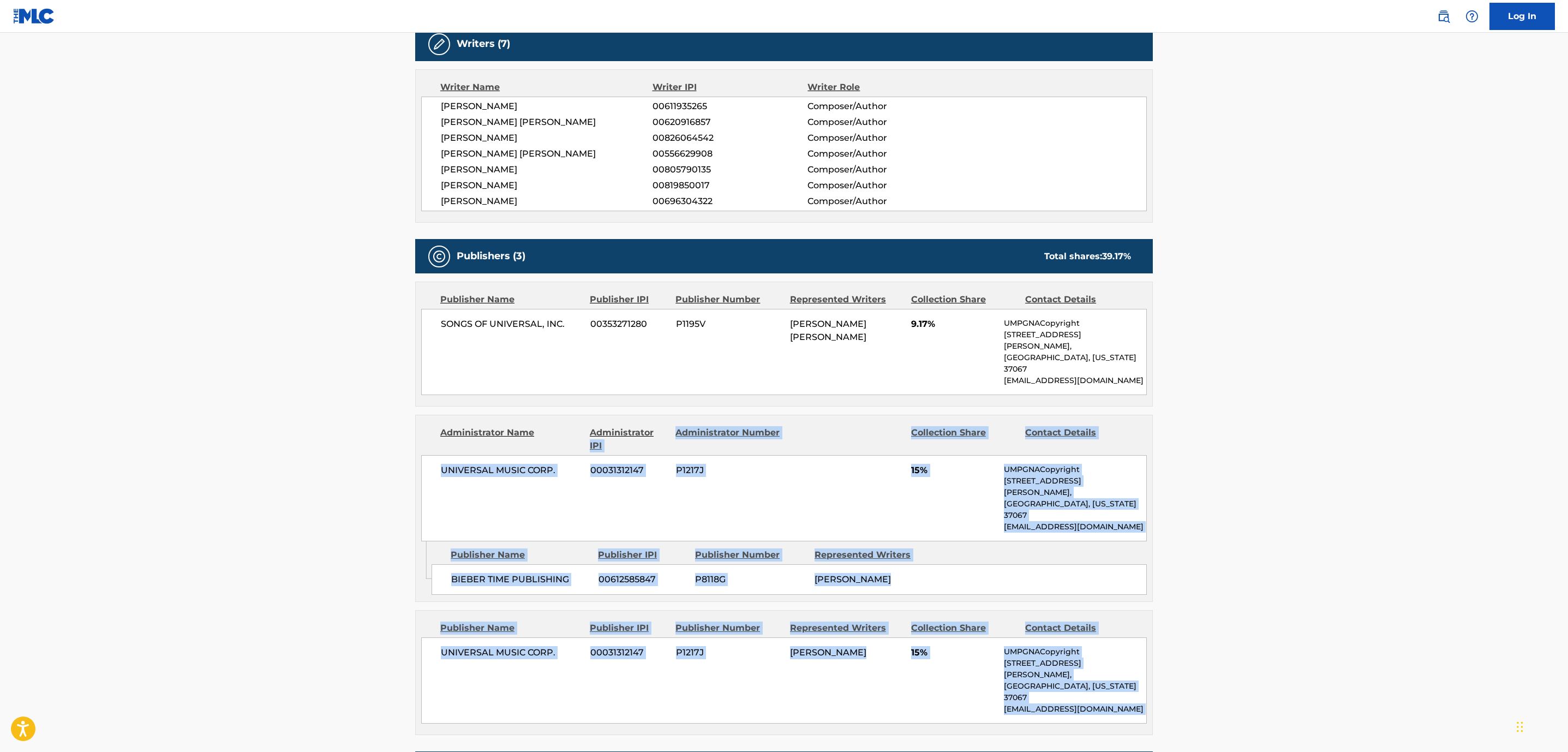
scroll to position [430, 0]
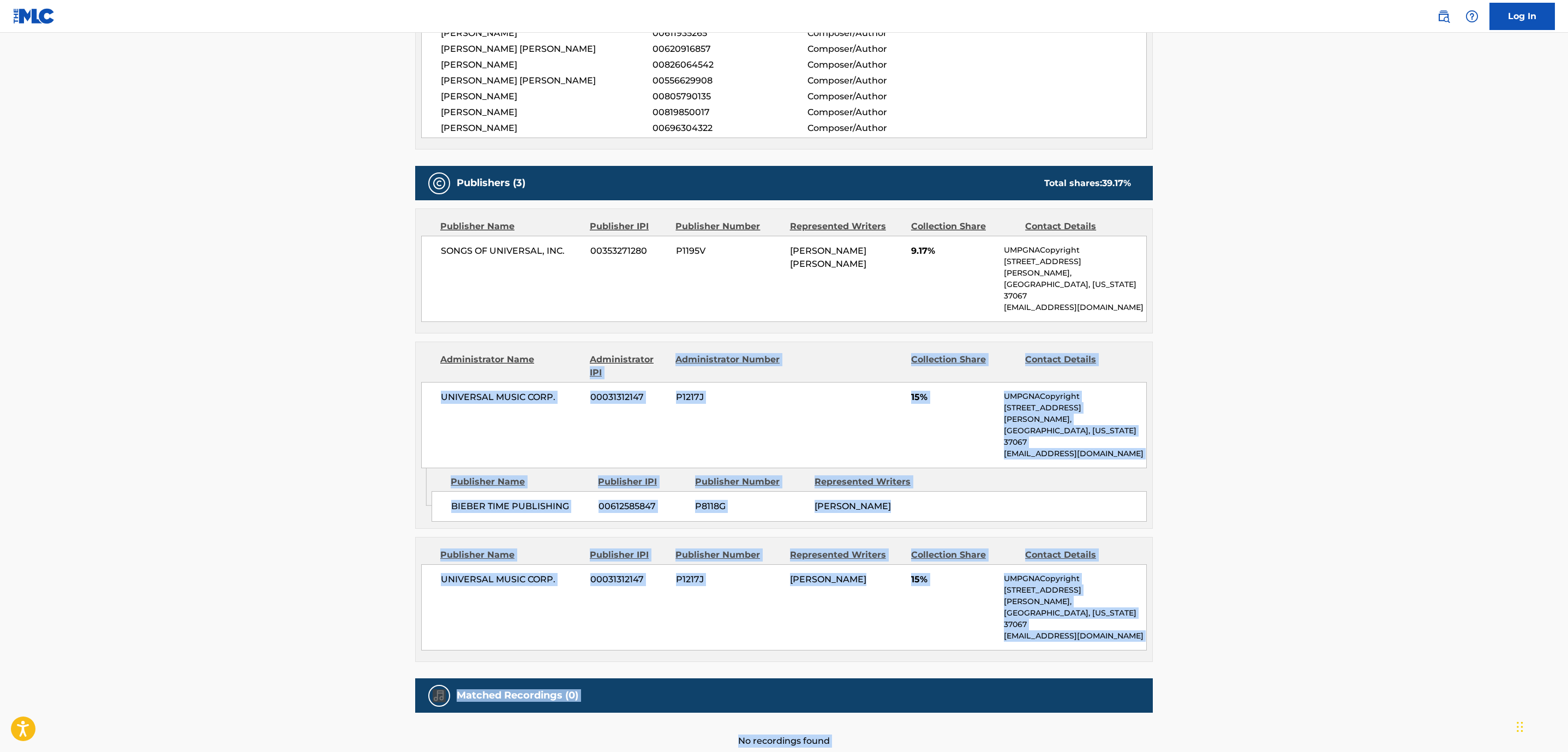
drag, startPoint x: 665, startPoint y: 519, endPoint x: -564, endPoint y: 784, distance: 1257.2
click at [246, 494] on main "< Back to public search results Copy work link ALL I CAN TAKE Work Detail Membe…" at bounding box center [784, 183] width 1568 height 1162
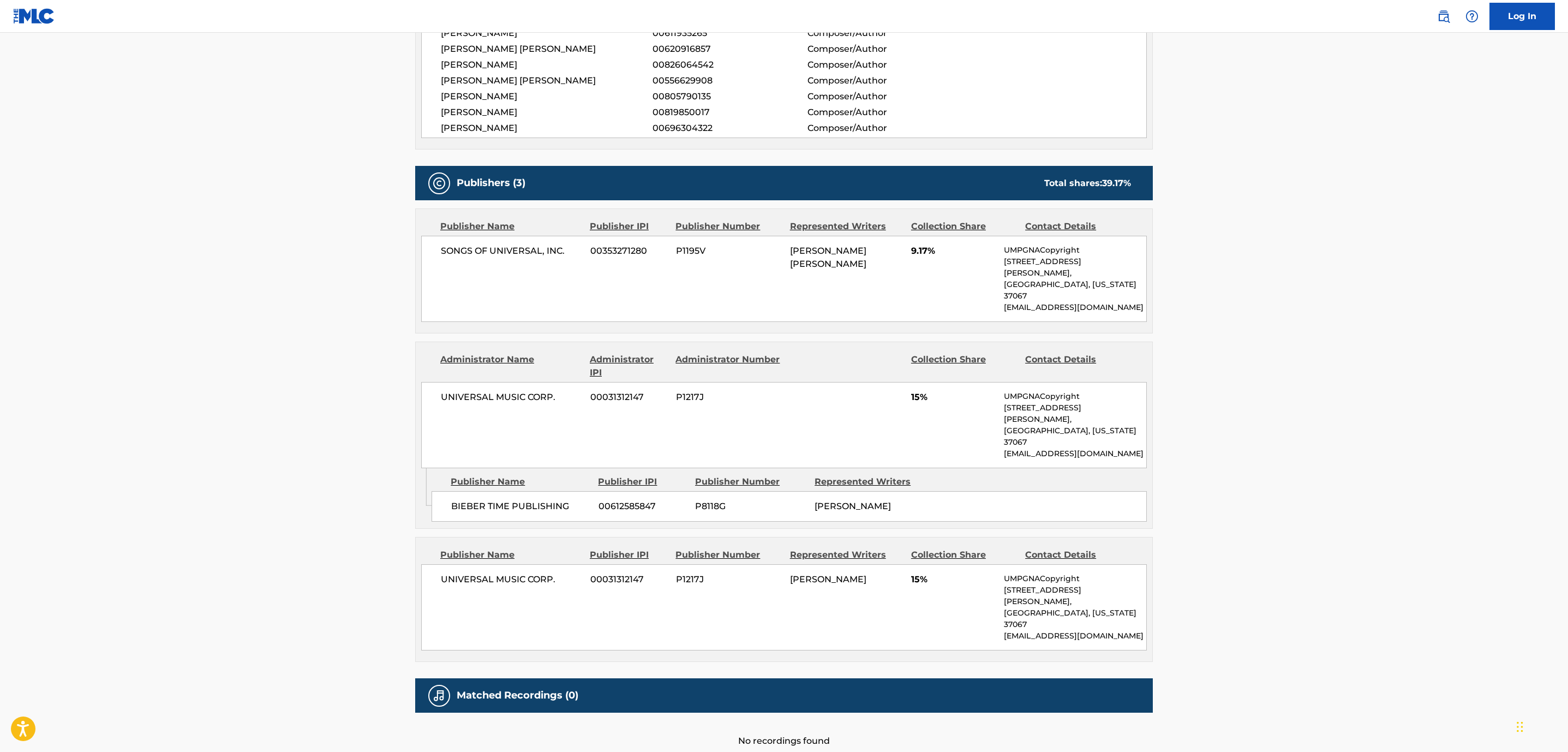
scroll to position [0, 0]
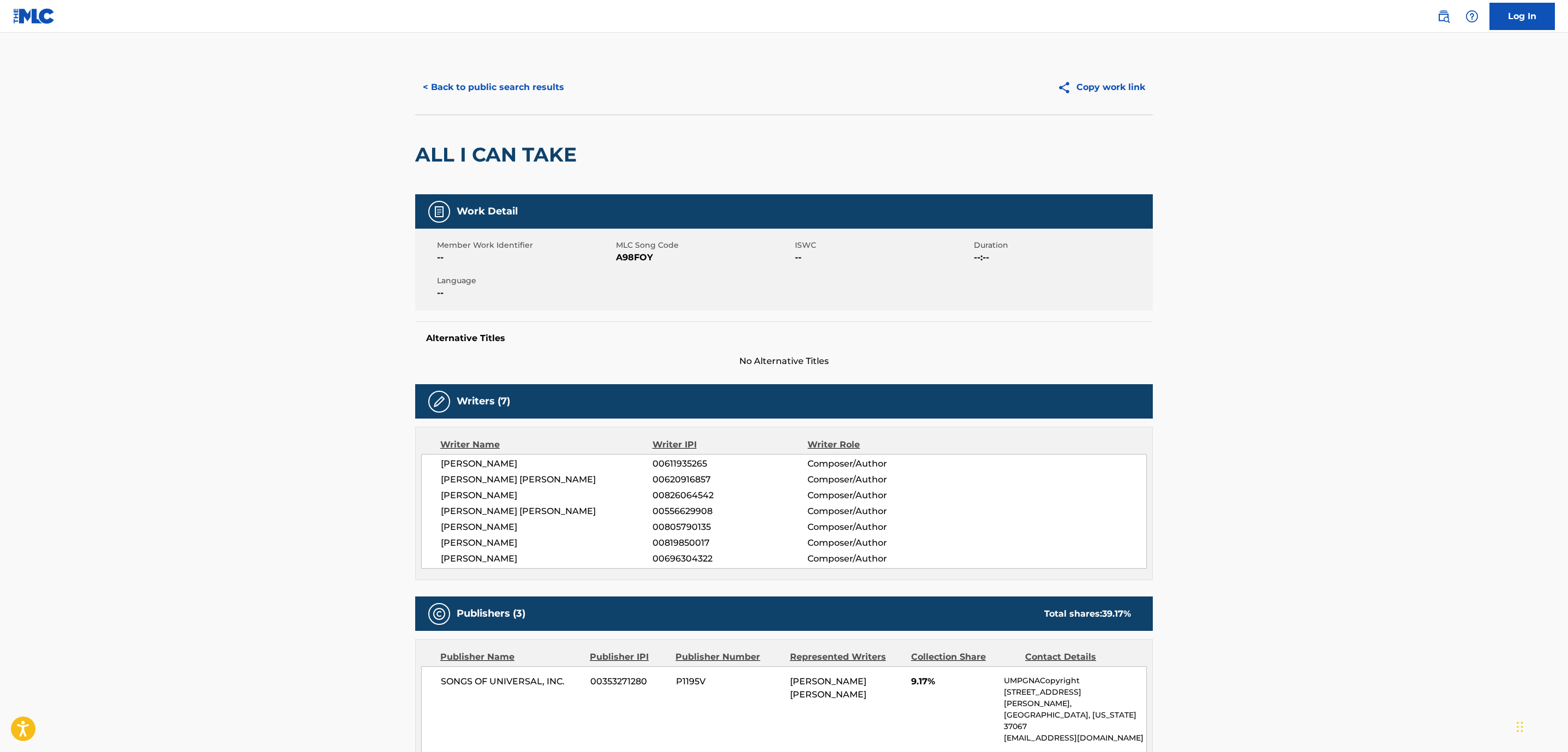
click at [566, 85] on button "< Back to public search results" at bounding box center [493, 87] width 156 height 27
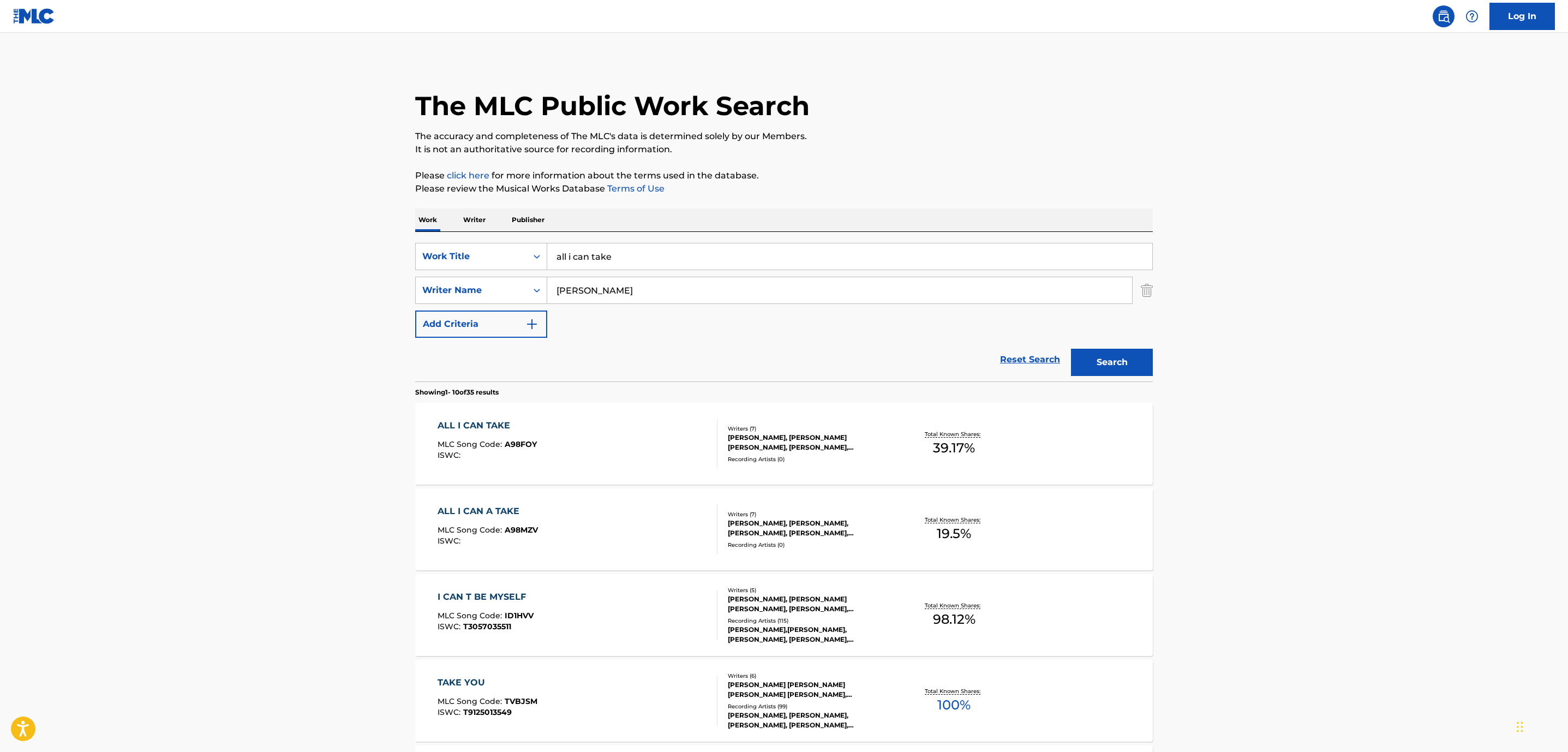
drag, startPoint x: 640, startPoint y: 259, endPoint x: 331, endPoint y: 233, distance: 310.1
click at [331, 233] on main "The MLC Public Work Search The accuracy and completeness of The MLC's data is d…" at bounding box center [784, 675] width 1568 height 1285
type input "long live soca"
click at [1071, 349] on button "Search" at bounding box center [1111, 362] width 82 height 27
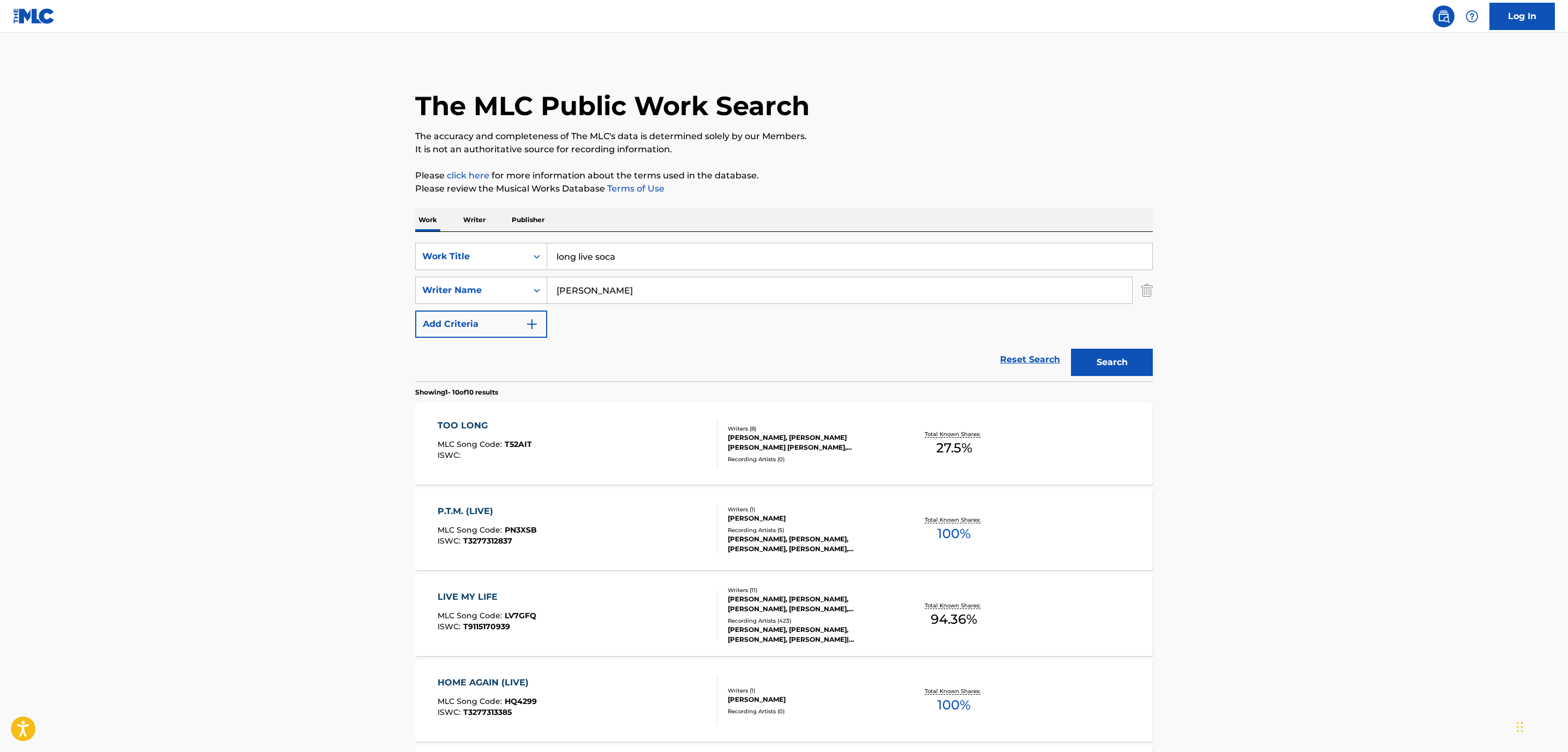
drag, startPoint x: 550, startPoint y: 281, endPoint x: 341, endPoint y: 255, distance: 210.6
click at [341, 255] on main "The MLC Public Work Search The accuracy and completeness of The MLC's data is d…" at bounding box center [784, 673] width 1568 height 1280
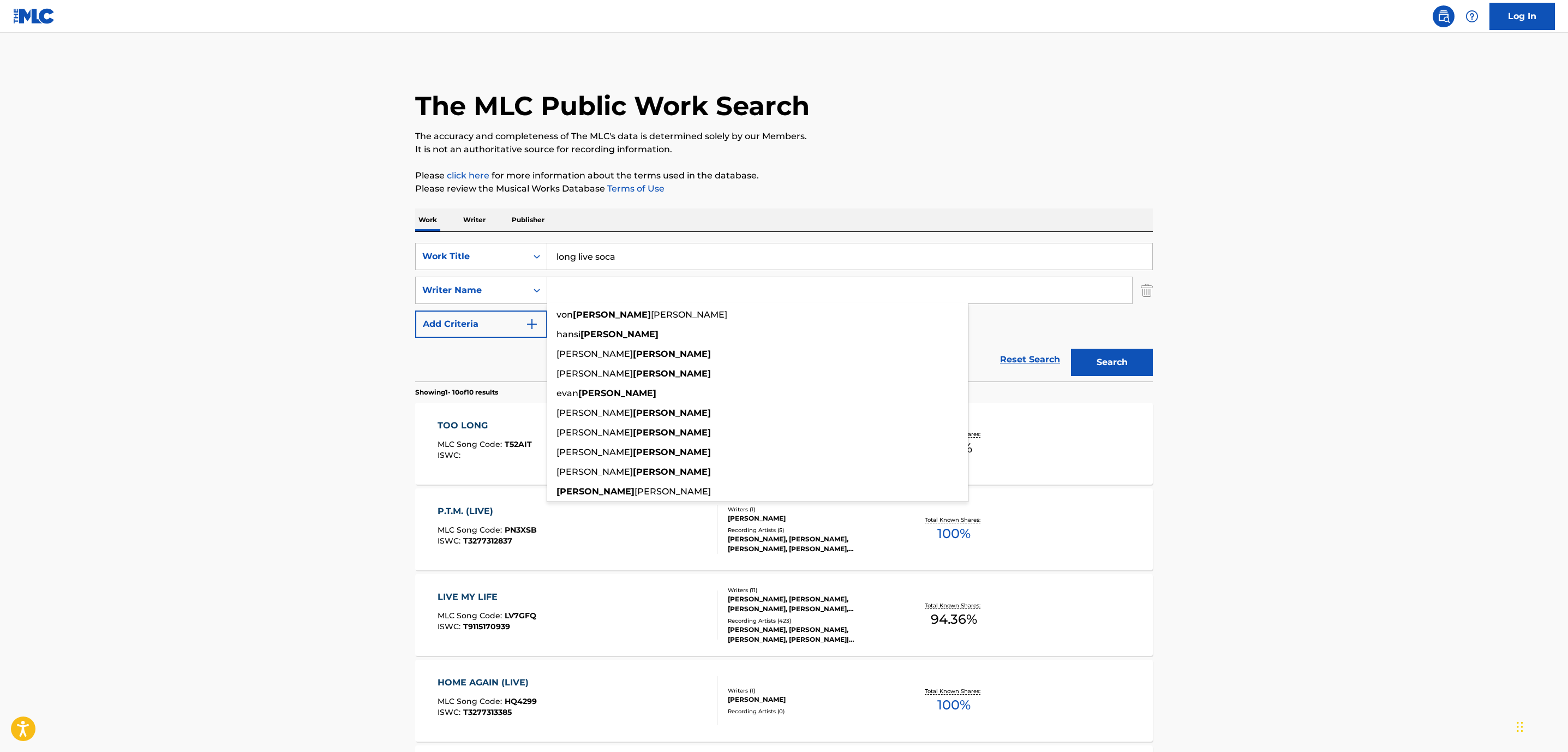
click at [1071, 349] on button "Search" at bounding box center [1111, 362] width 82 height 27
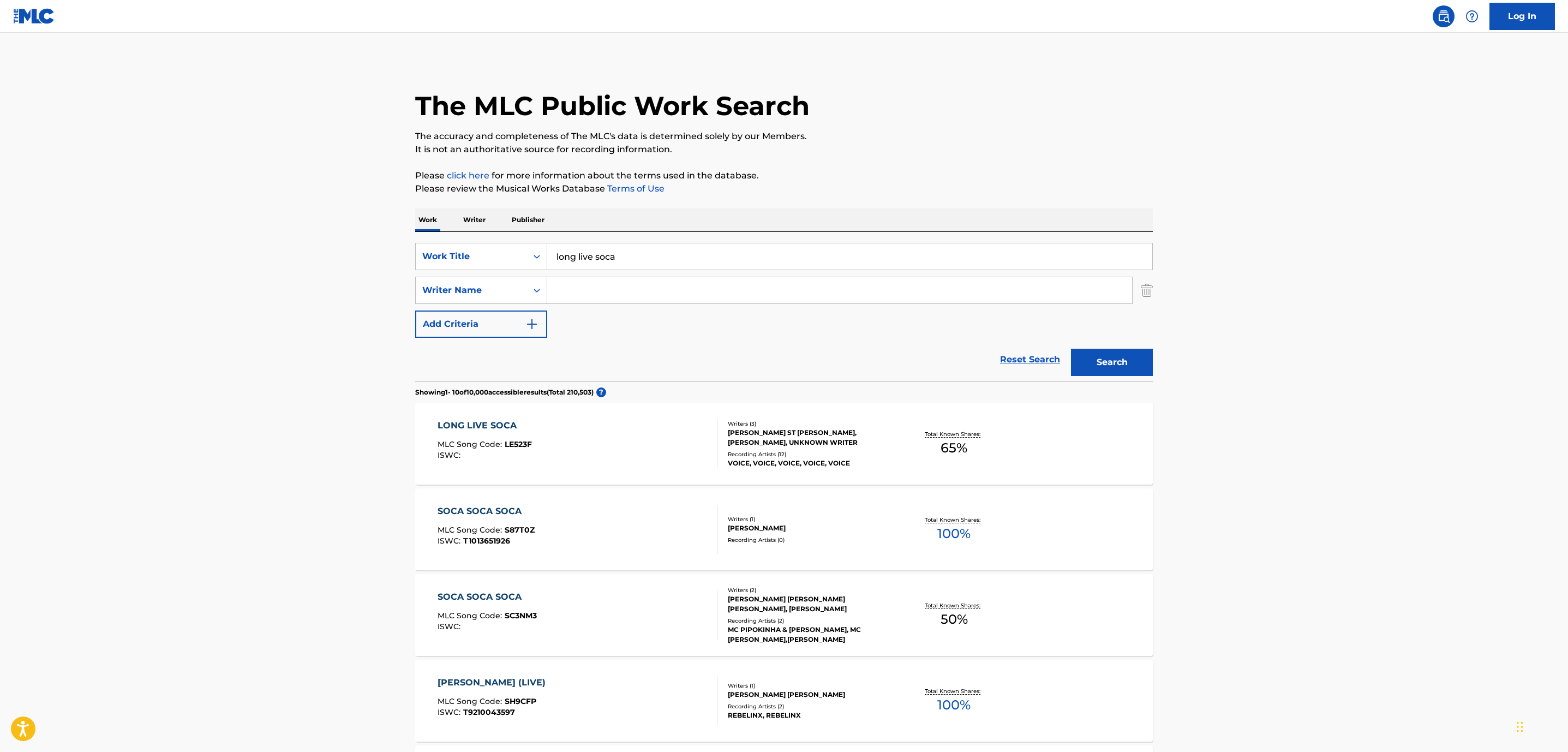
click at [635, 476] on div "LONG LIVE SOCA MLC Song Code : LE523F ISWC : Writers ( 3 ) [PERSON_NAME] ST [PE…" at bounding box center [784, 443] width 738 height 82
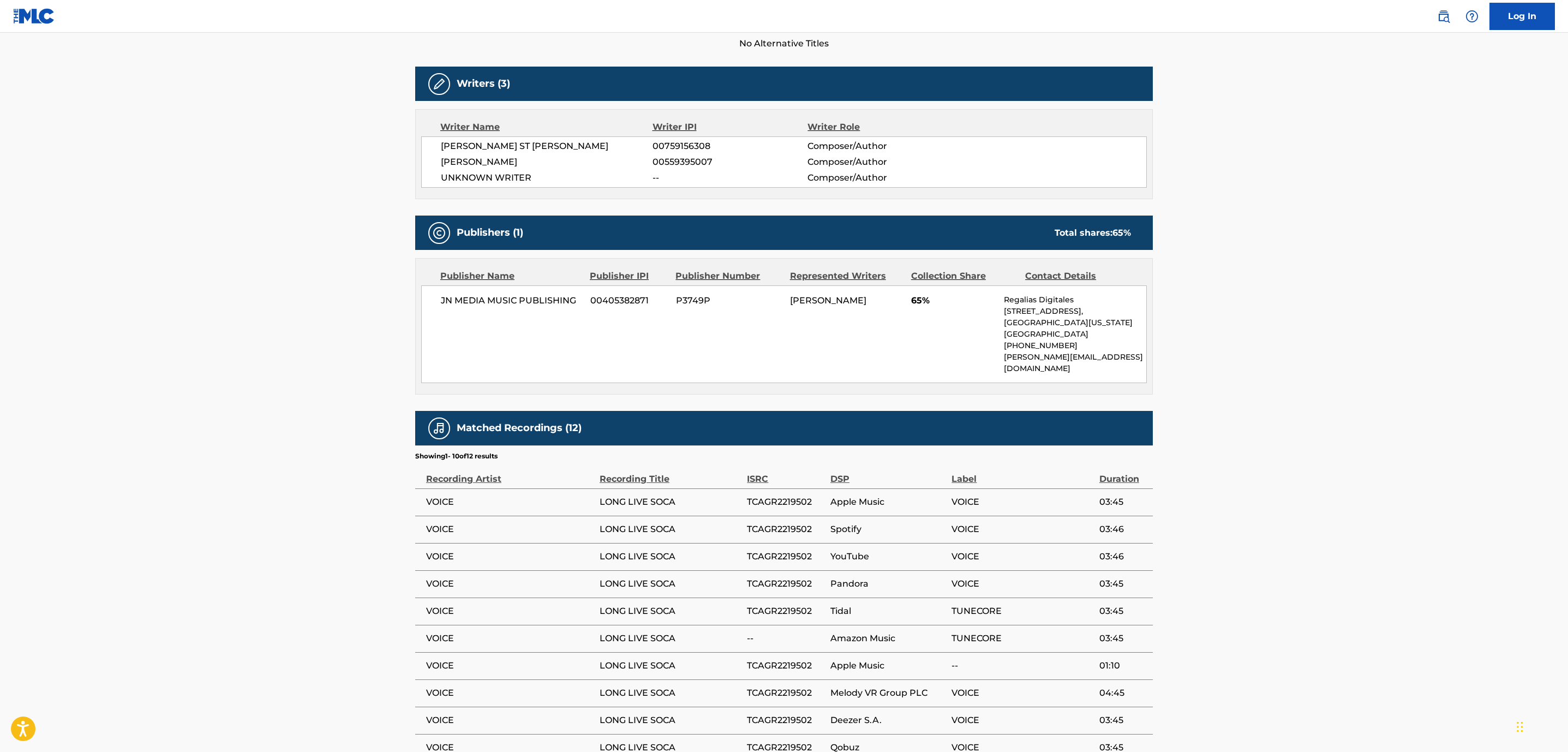
scroll to position [316, 0]
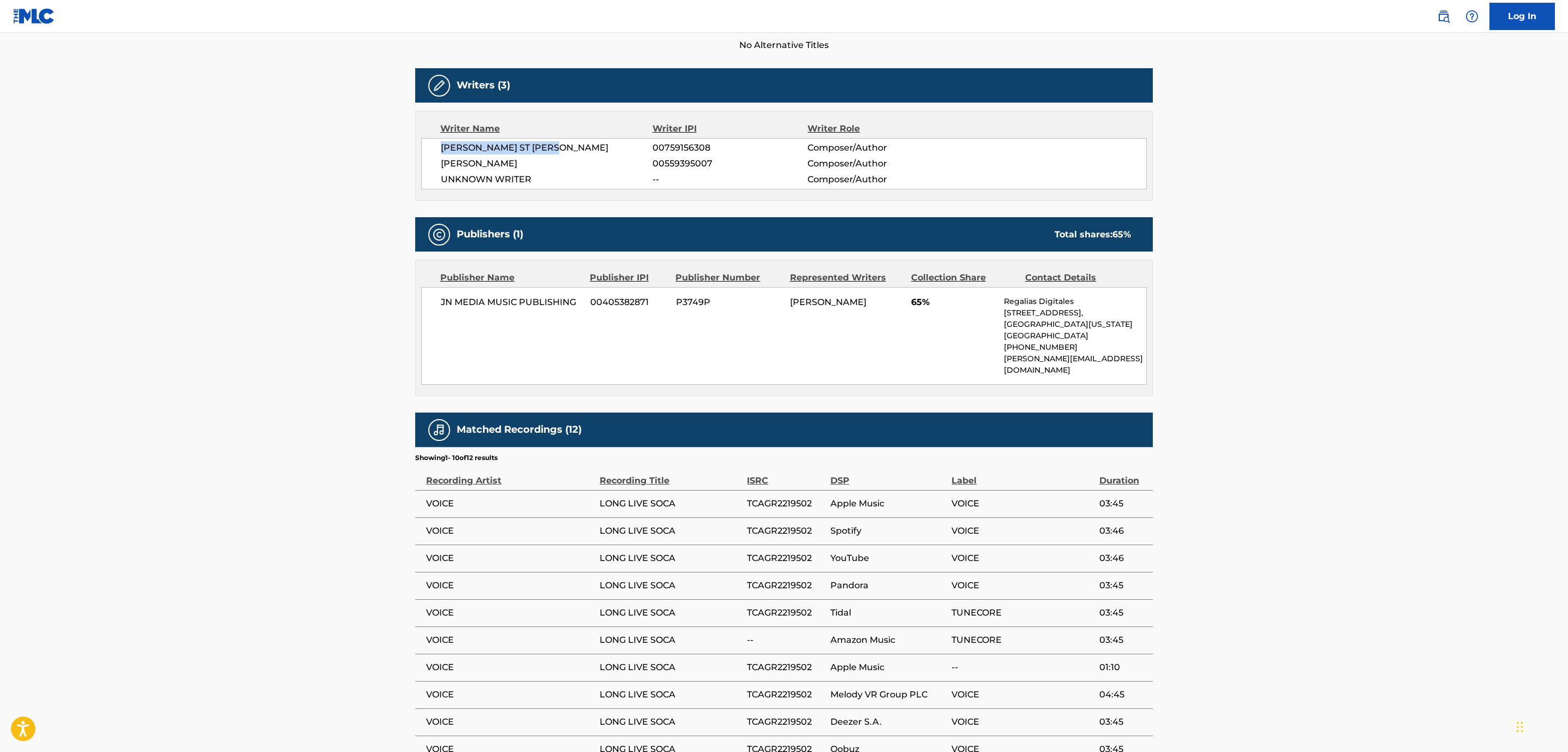
drag, startPoint x: 569, startPoint y: 150, endPoint x: 424, endPoint y: 139, distance: 145.4
click at [424, 139] on div "[PERSON_NAME] ST [PERSON_NAME] 00759156308 Composer/Author [PERSON_NAME] 005593…" at bounding box center [784, 164] width 726 height 51
copy span "[PERSON_NAME] ST [PERSON_NAME]"
click at [285, 136] on main "< Back to public search results Copy work link LONG LIVE SOCA Work Detail Membe…" at bounding box center [784, 268] width 1568 height 1103
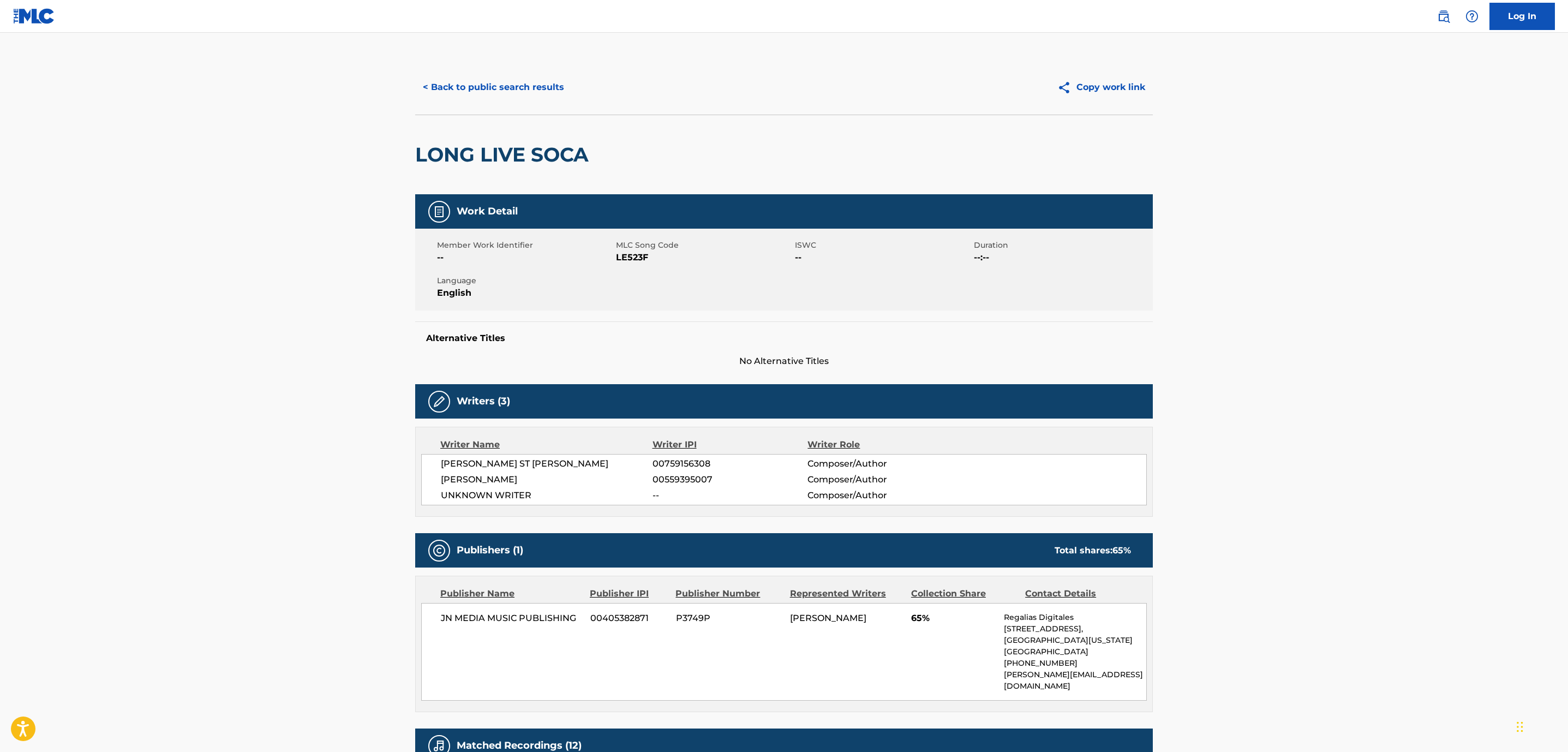
click at [536, 96] on button "< Back to public search results" at bounding box center [493, 87] width 156 height 27
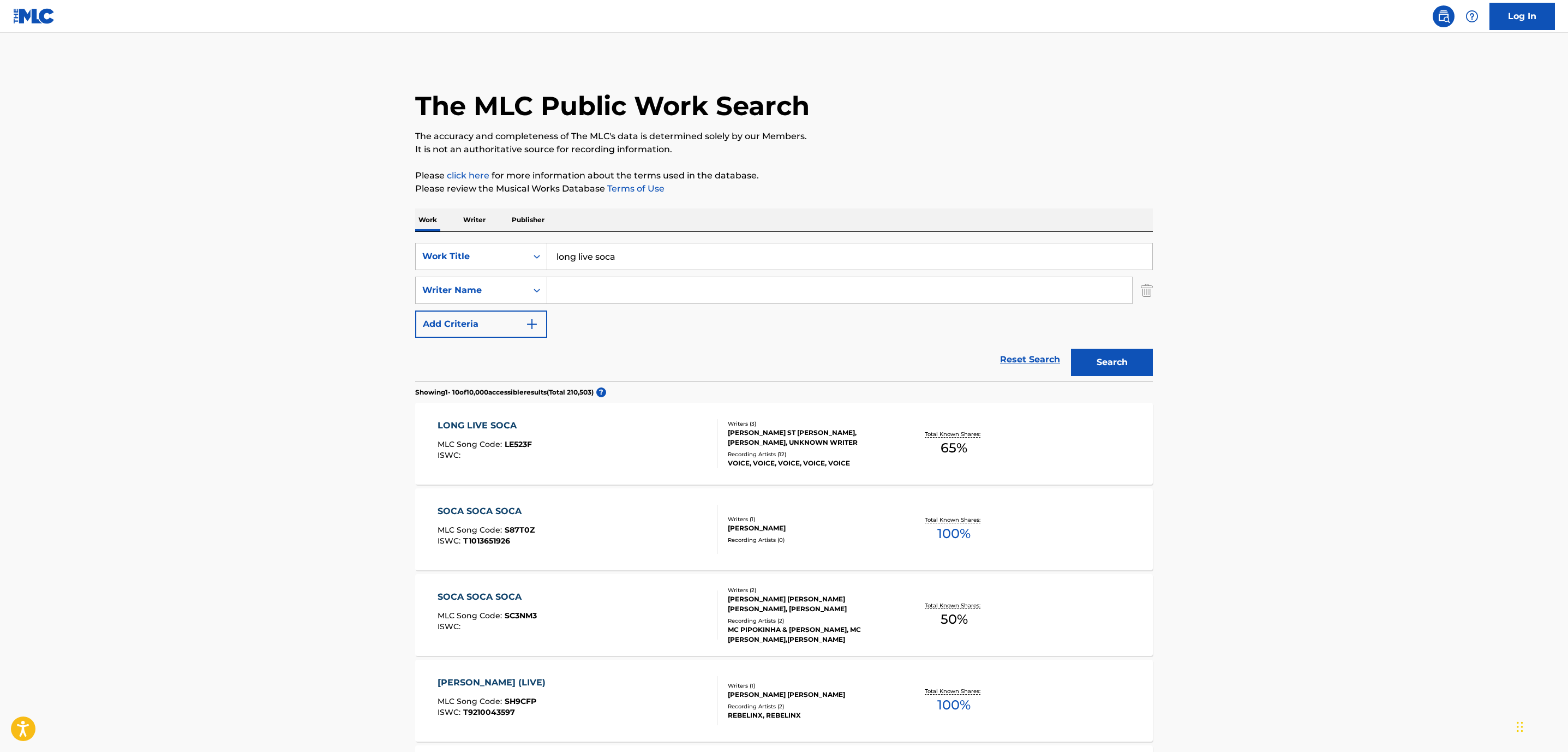
drag, startPoint x: 581, startPoint y: 246, endPoint x: 156, endPoint y: 186, distance: 429.2
click at [156, 186] on main "The MLC Public Work Search The accuracy and completeness of The MLC's data is d…" at bounding box center [784, 675] width 1568 height 1285
paste input "[PERSON_NAME] ST [PERSON_NAME]"
drag, startPoint x: 690, startPoint y: 252, endPoint x: 52, endPoint y: 245, distance: 638.0
click at [52, 245] on main "The MLC Public Work Search The accuracy and completeness of The MLC's data is d…" at bounding box center [784, 675] width 1568 height 1285
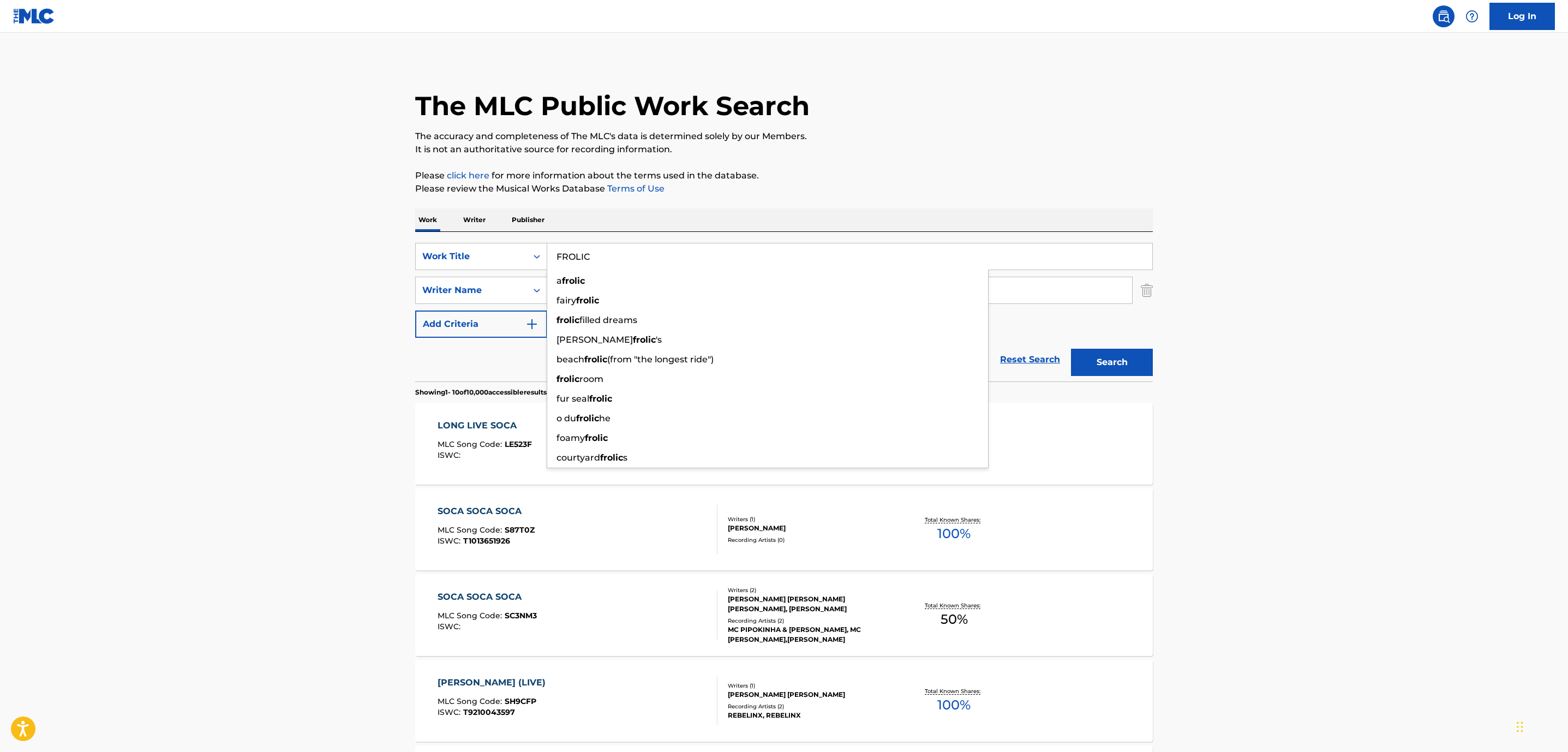
type input "FROLIC"
click at [169, 315] on main "The MLC Public Work Search The accuracy and completeness of The MLC's data is d…" at bounding box center [784, 675] width 1568 height 1285
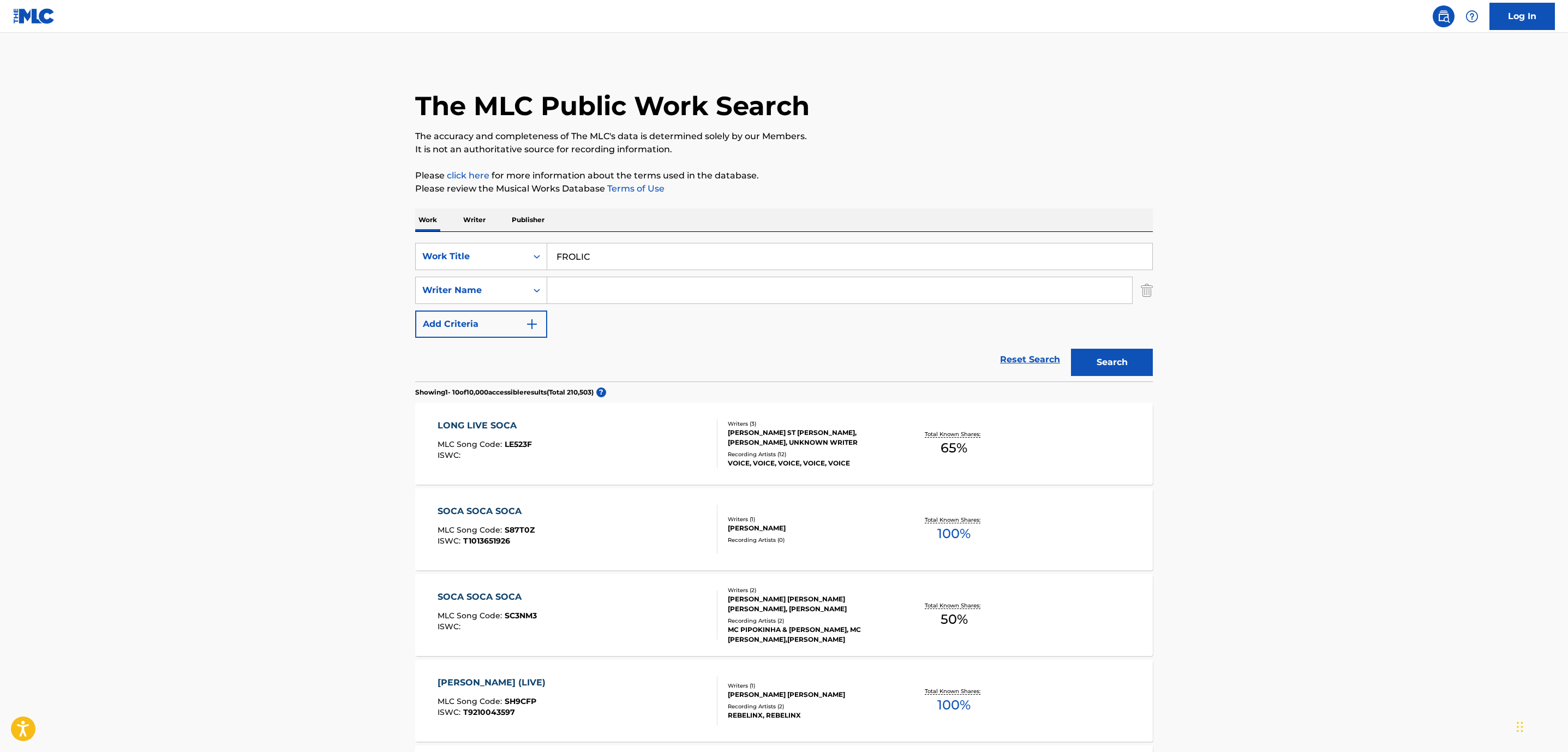
click at [599, 300] on input "Search Form" at bounding box center [839, 290] width 585 height 26
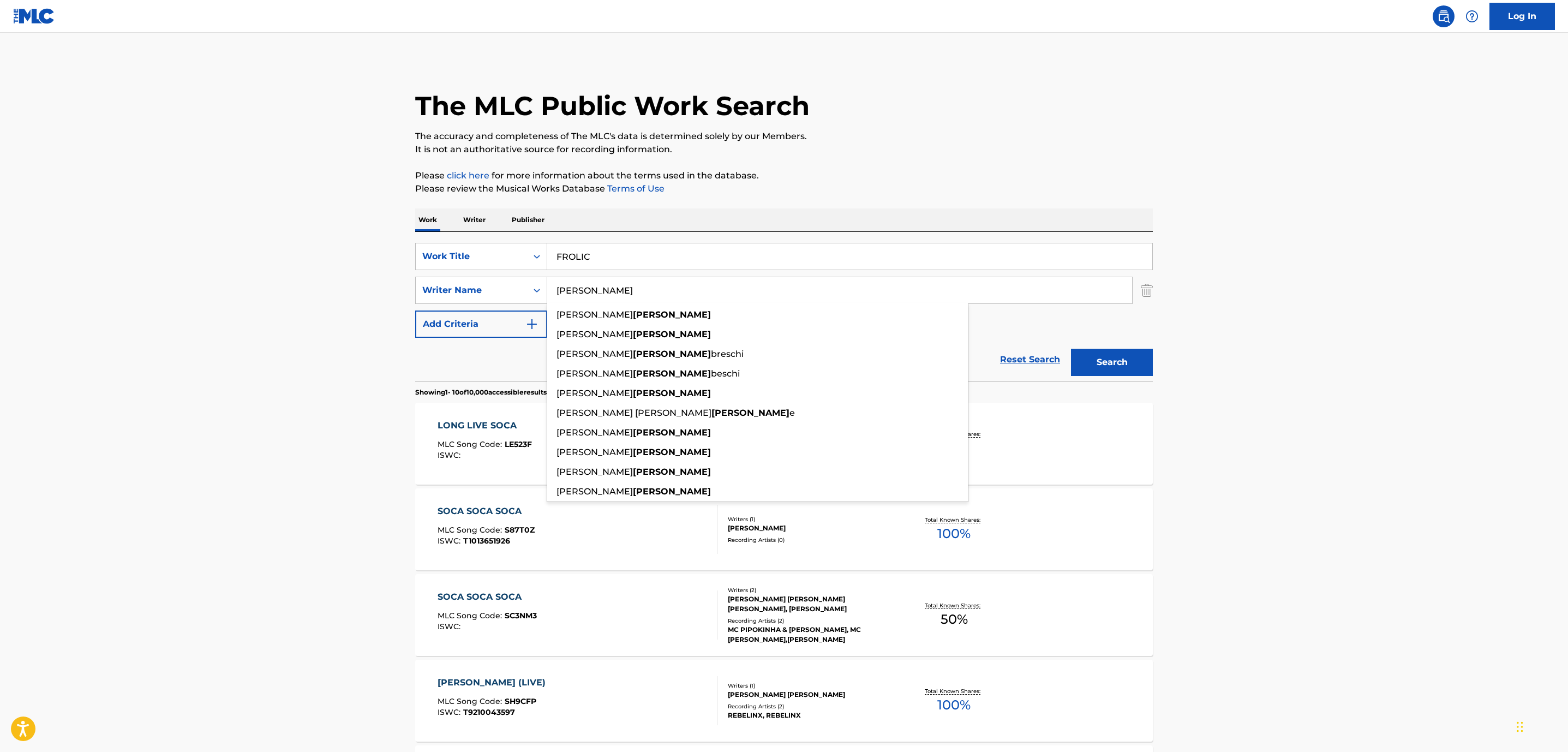
type input "[PERSON_NAME]"
click at [1071, 349] on button "Search" at bounding box center [1111, 362] width 82 height 27
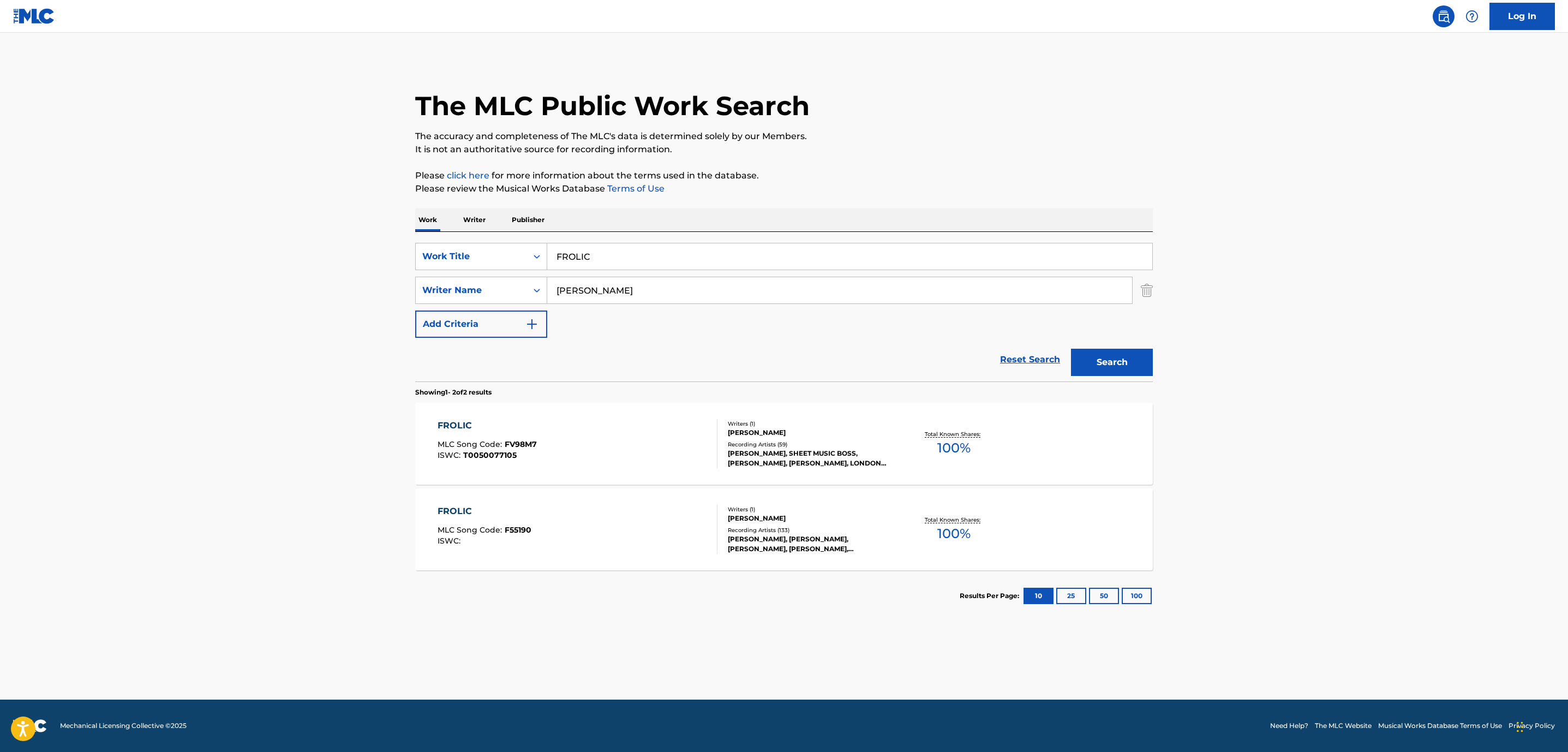
click at [689, 455] on div "FROLIC MLC Song Code : FV98M7 ISWC : T0050077105" at bounding box center [578, 443] width 281 height 49
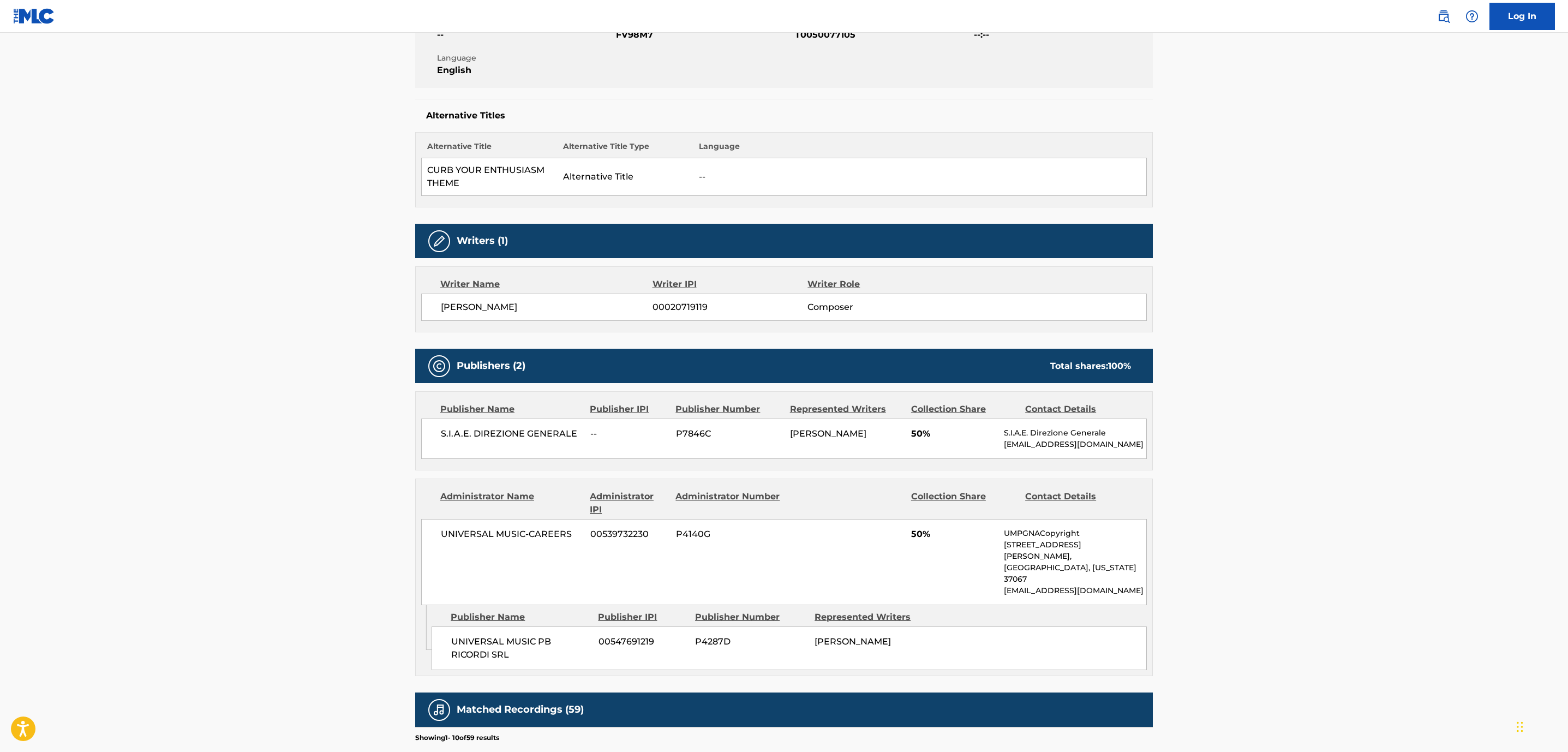
scroll to position [225, 0]
